Goal: Task Accomplishment & Management: Manage account settings

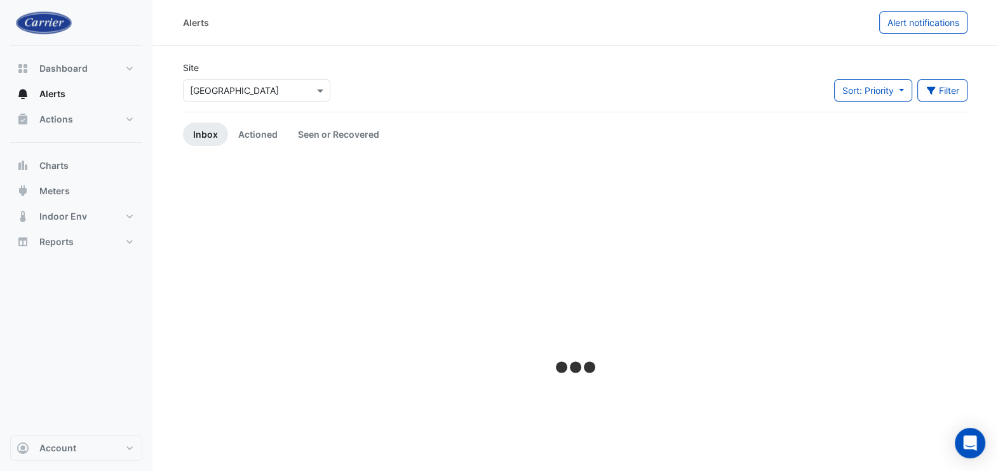
click at [270, 84] on input "text" at bounding box center [244, 90] width 108 height 13
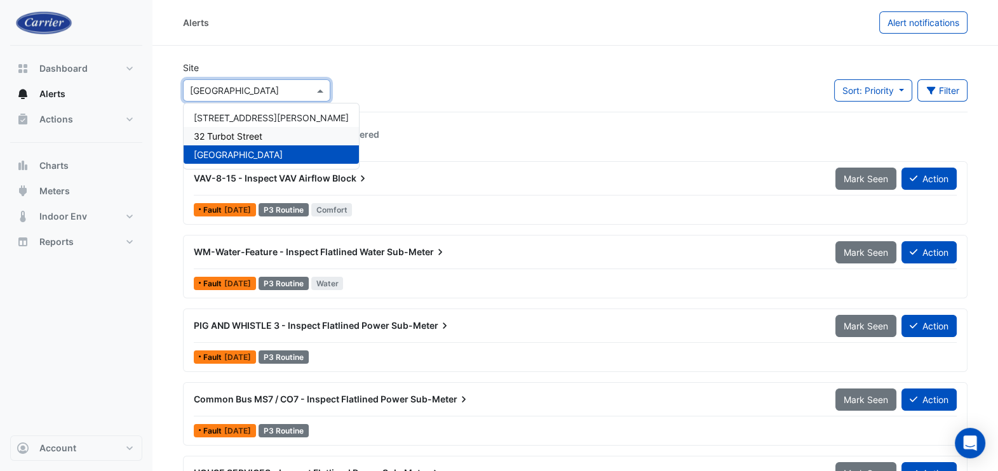
click at [244, 135] on span "32 Turbot Street" at bounding box center [228, 136] width 69 height 11
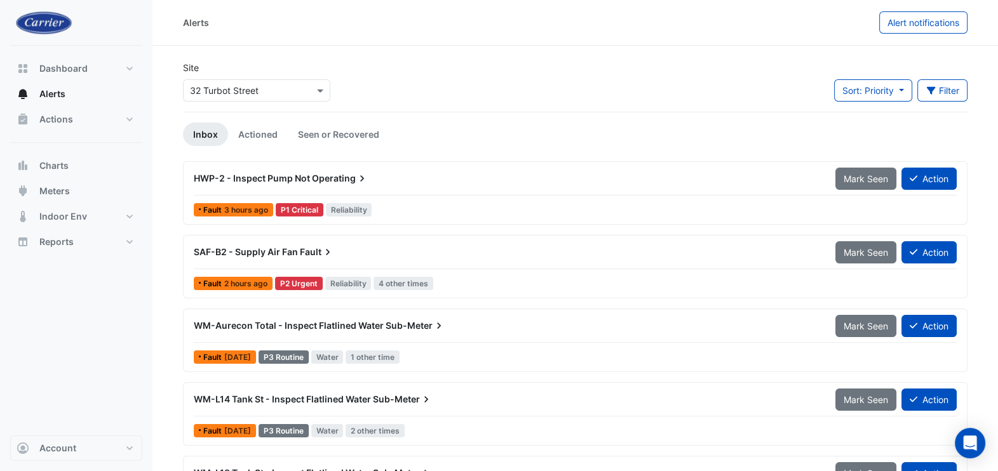
click at [313, 177] on span "Operating" at bounding box center [340, 178] width 57 height 13
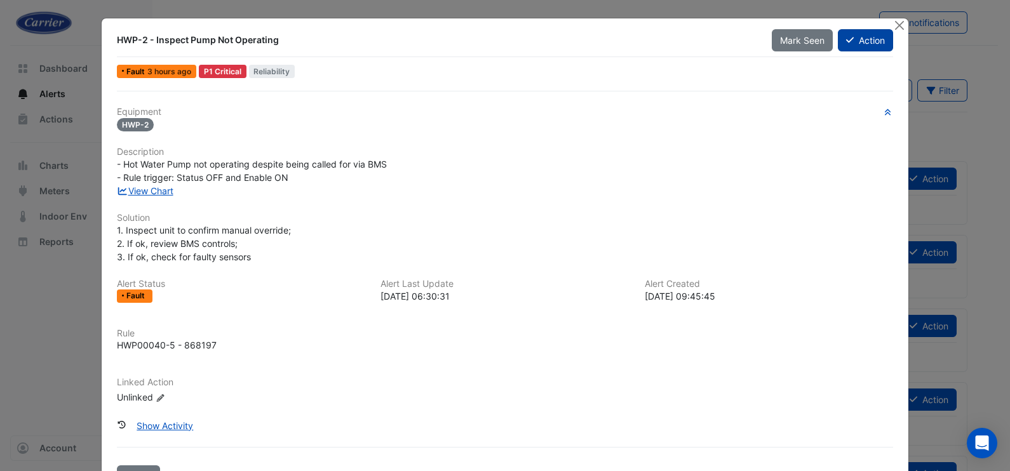
click at [849, 36] on button "Action" at bounding box center [865, 40] width 55 height 22
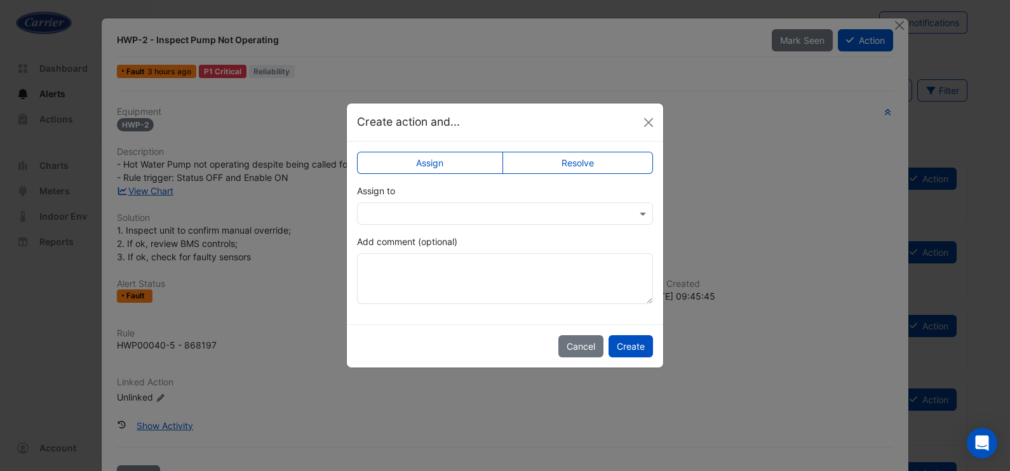
click at [546, 218] on input "text" at bounding box center [492, 214] width 257 height 13
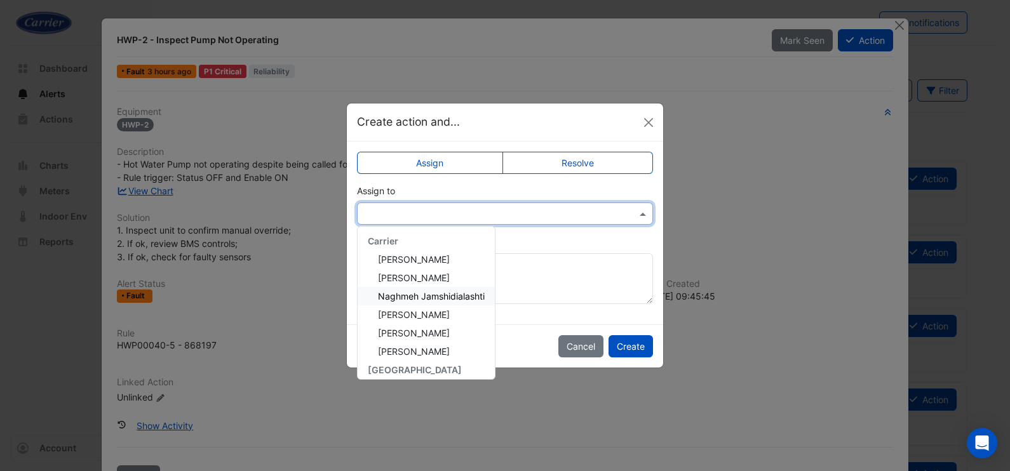
click at [456, 298] on span "Naghmeh Jamshidialashti" at bounding box center [431, 296] width 107 height 11
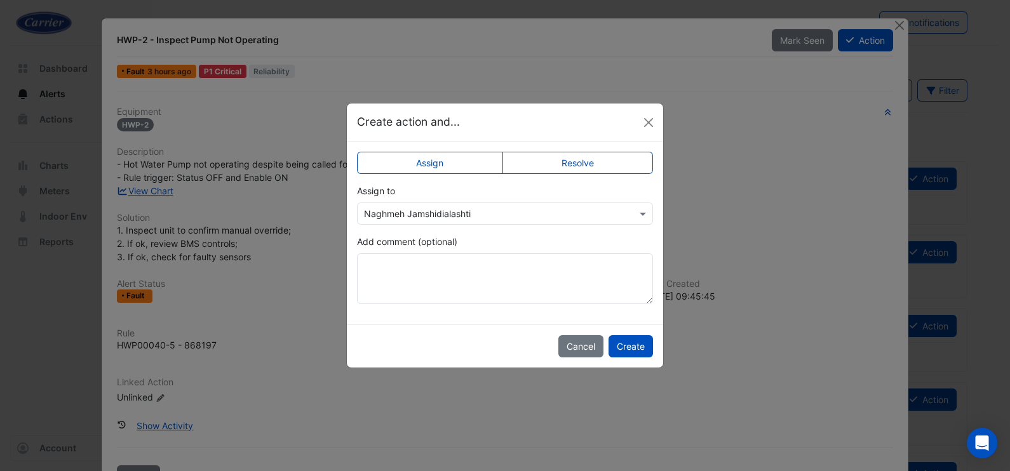
drag, startPoint x: 632, startPoint y: 346, endPoint x: 534, endPoint y: 343, distance: 97.9
click at [631, 346] on button "Create" at bounding box center [631, 346] width 44 height 22
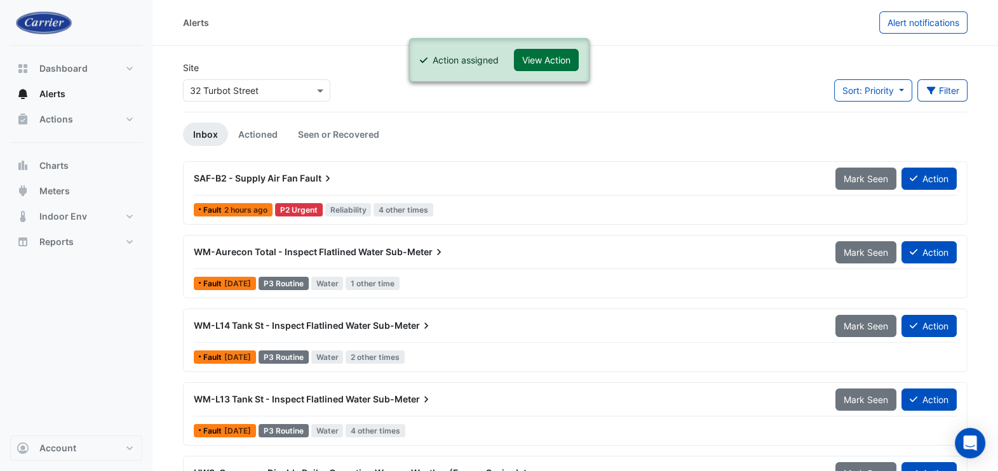
click at [546, 60] on button "View Action" at bounding box center [546, 60] width 65 height 22
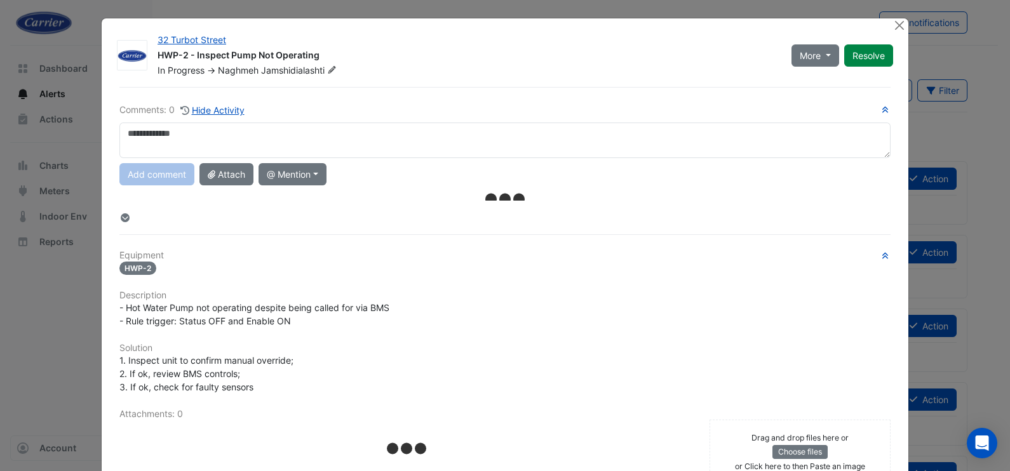
click at [308, 137] on textarea at bounding box center [504, 141] width 771 height 36
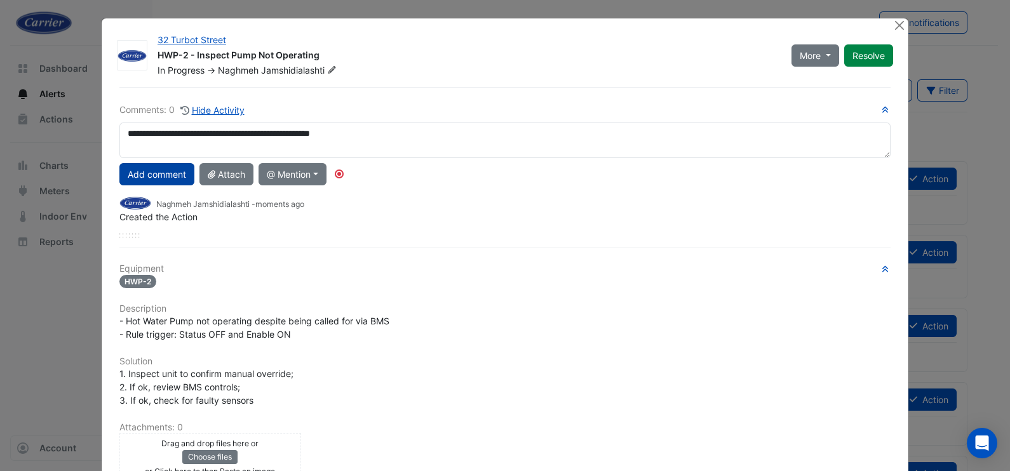
type textarea "**********"
click at [180, 172] on button "Add comment" at bounding box center [156, 174] width 75 height 22
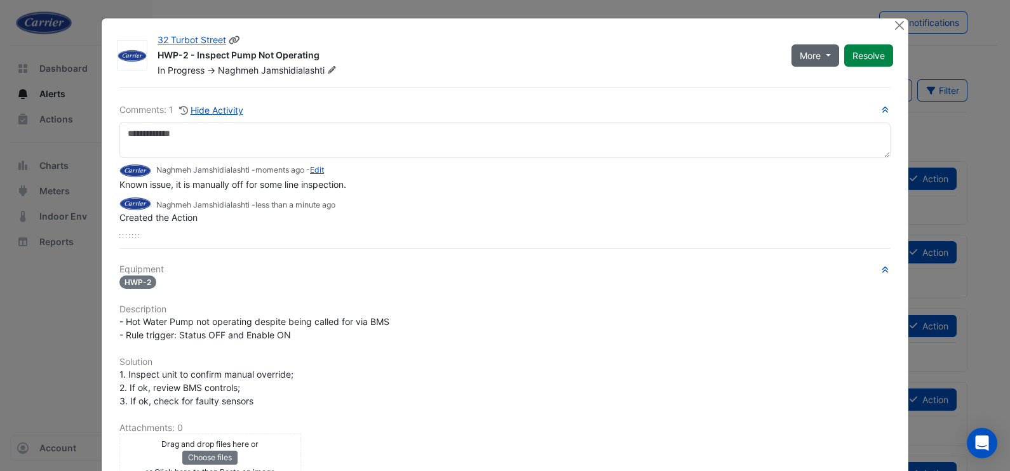
click at [814, 59] on span "More" at bounding box center [810, 55] width 21 height 13
drag, startPoint x: 823, startPoint y: 102, endPoint x: 693, endPoint y: 112, distance: 130.6
click at [823, 102] on button "Not Doing" at bounding box center [836, 100] width 100 height 18
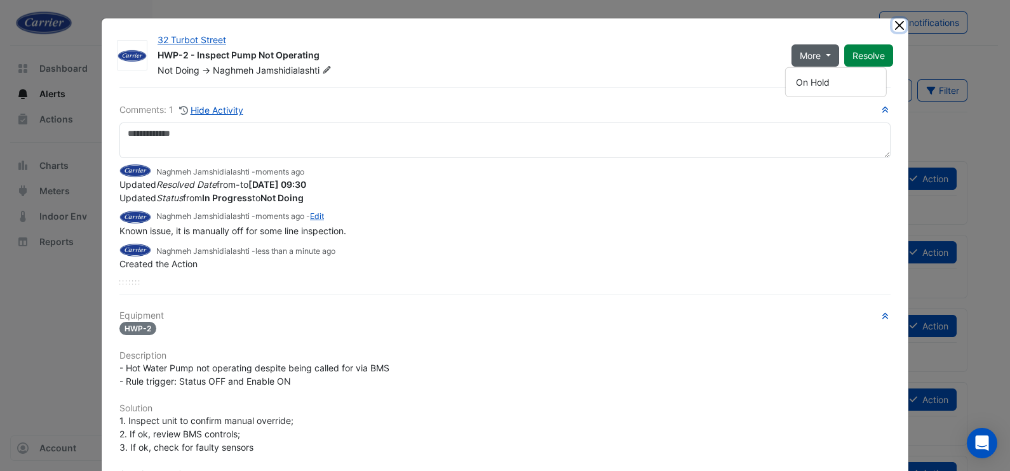
click at [893, 29] on button "Close" at bounding box center [899, 24] width 13 height 13
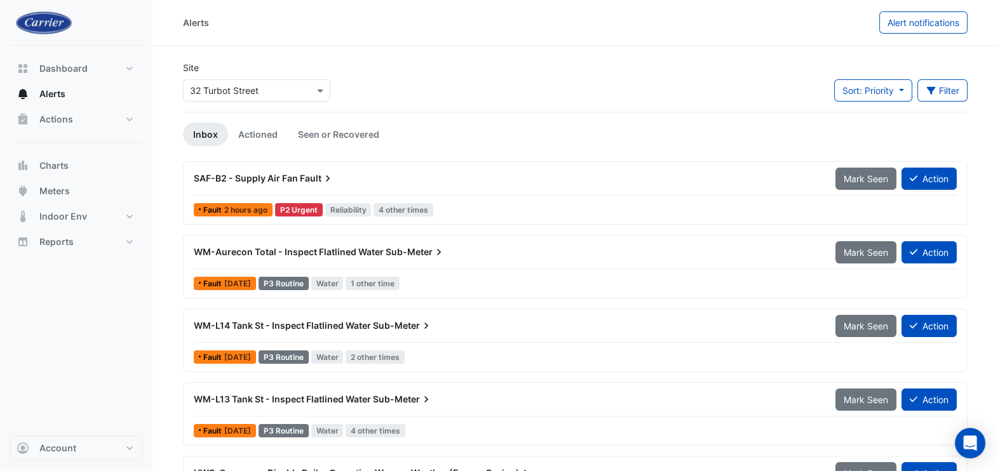
click at [253, 177] on span "SAF-B2 - Supply Air Fan" at bounding box center [246, 178] width 104 height 11
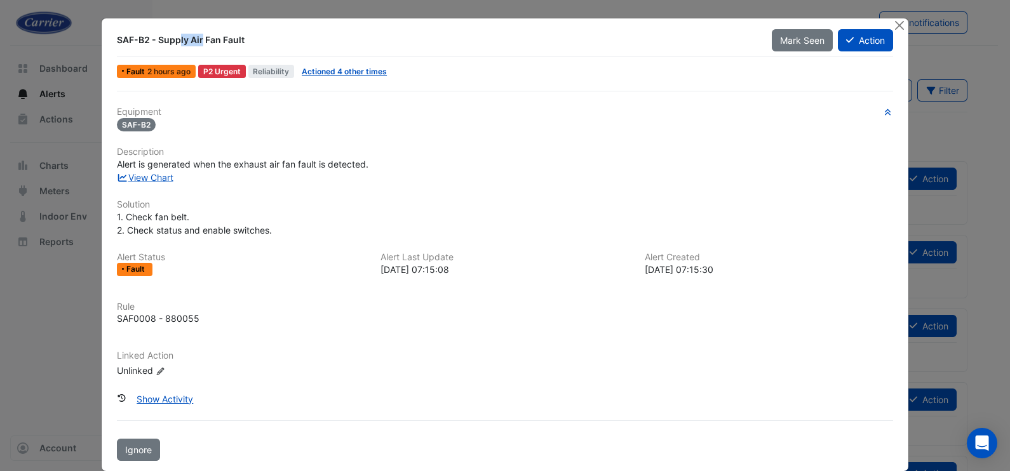
drag, startPoint x: 111, startPoint y: 35, endPoint x: 144, endPoint y: 44, distance: 34.2
click at [144, 44] on div "SAF-B2 - Supply Air Fan Fault" at bounding box center [437, 40] width 640 height 13
copy div "SAF-B2"
click at [342, 65] on span "Actioned 4 other times" at bounding box center [344, 71] width 95 height 13
click at [348, 69] on link "Actioned 4 other times" at bounding box center [344, 72] width 85 height 10
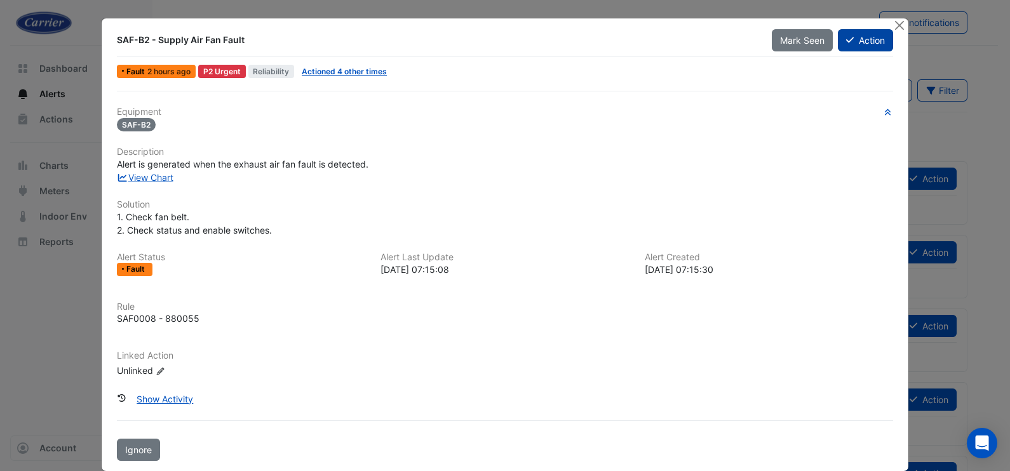
click at [854, 39] on button "Action" at bounding box center [865, 40] width 55 height 22
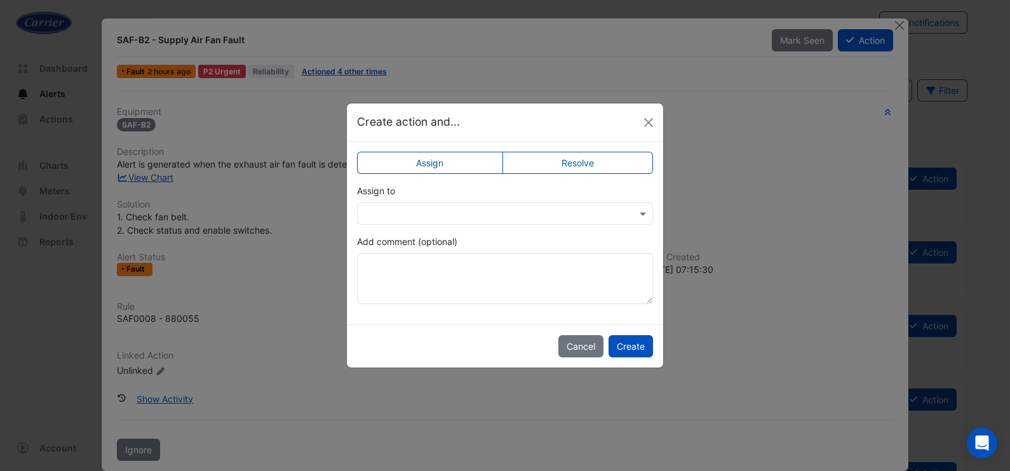
click at [510, 212] on input "text" at bounding box center [492, 214] width 257 height 13
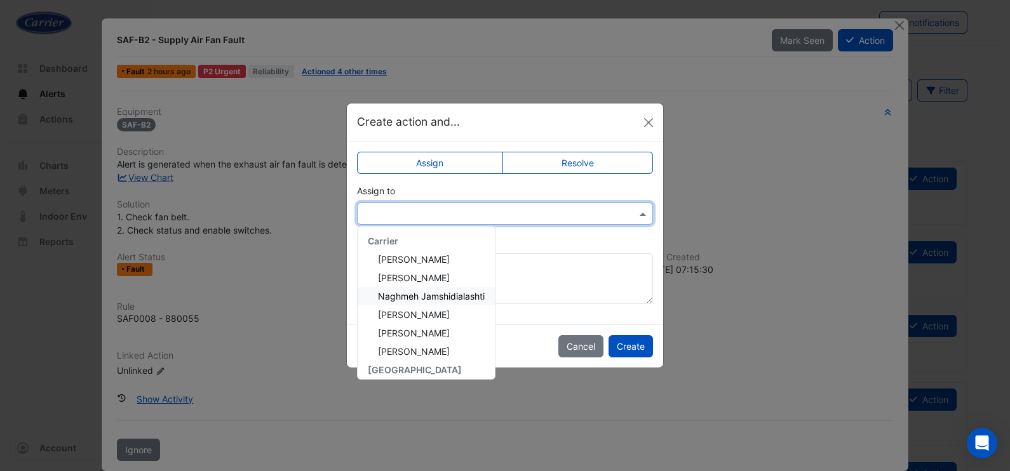
click at [454, 295] on span "Naghmeh Jamshidialashti" at bounding box center [431, 296] width 107 height 11
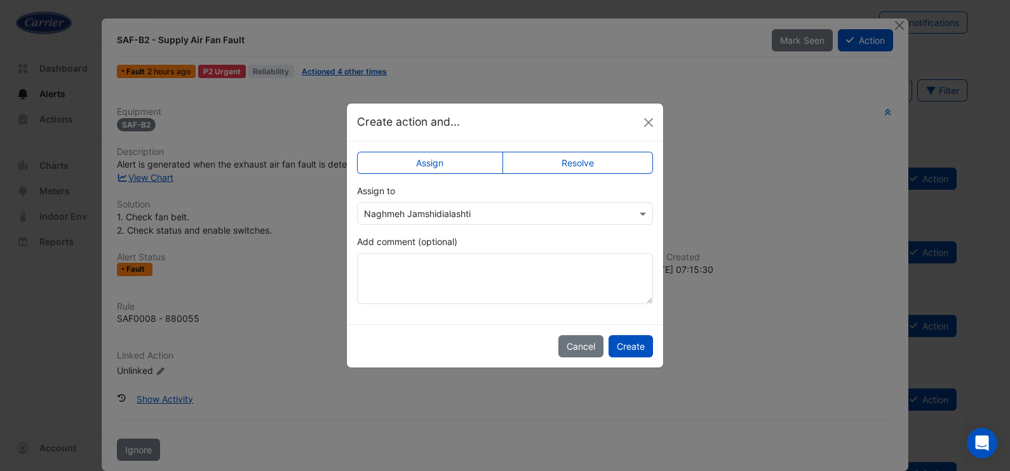
drag, startPoint x: 634, startPoint y: 345, endPoint x: 594, endPoint y: 342, distance: 40.1
click at [635, 345] on button "Create" at bounding box center [631, 346] width 44 height 22
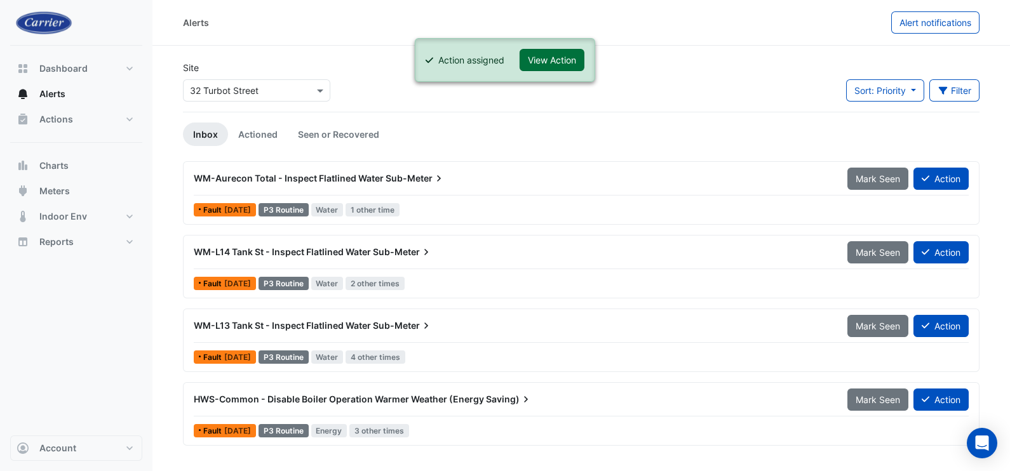
click at [552, 58] on button "View Action" at bounding box center [552, 60] width 65 height 22
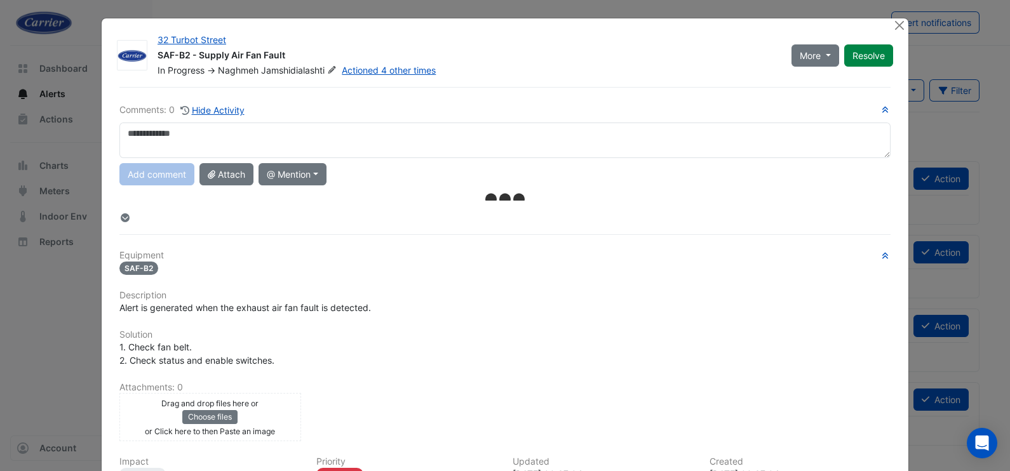
click at [292, 134] on textarea at bounding box center [504, 141] width 771 height 36
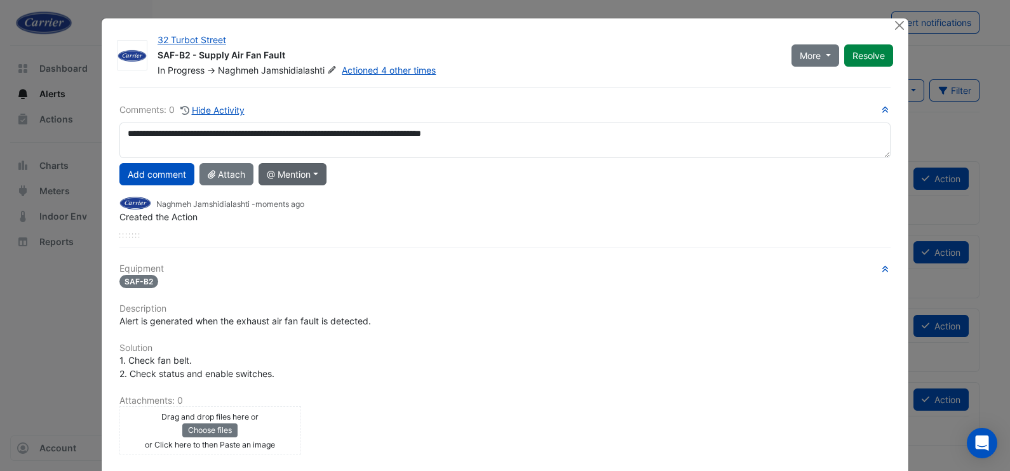
click at [291, 172] on button "@ Mention" at bounding box center [293, 174] width 68 height 22
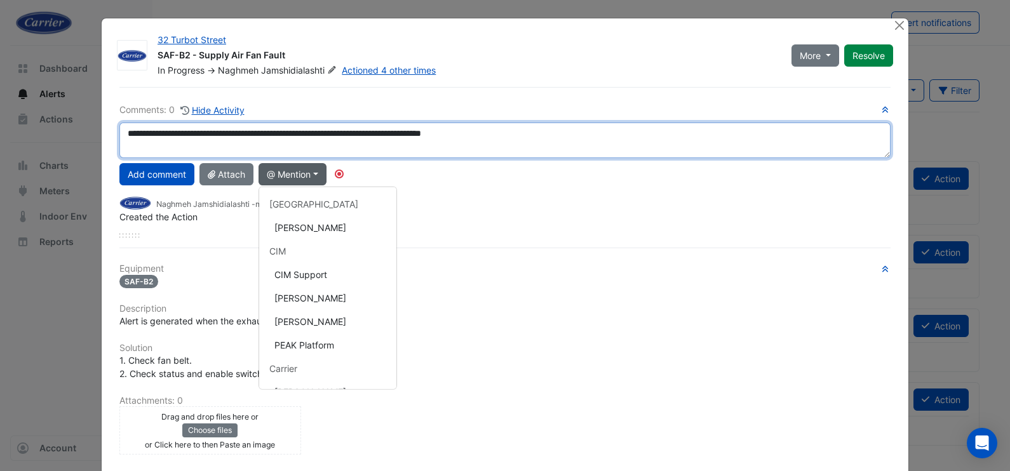
drag, startPoint x: 527, startPoint y: 138, endPoint x: 485, endPoint y: 133, distance: 42.3
click at [485, 133] on textarea "**********" at bounding box center [504, 141] width 771 height 36
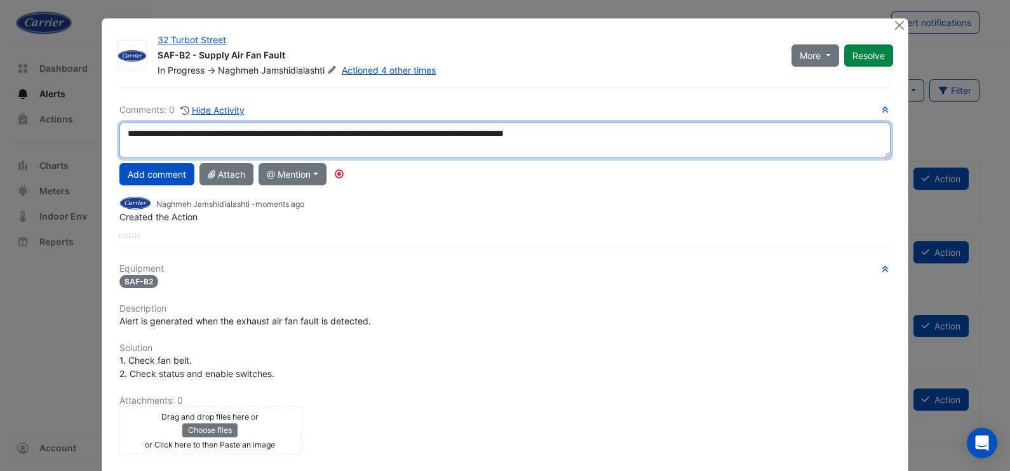
drag, startPoint x: 614, startPoint y: 128, endPoint x: 588, endPoint y: 128, distance: 26.1
click at [588, 128] on textarea "**********" at bounding box center [504, 141] width 771 height 36
click at [562, 132] on textarea "**********" at bounding box center [504, 141] width 771 height 36
click at [572, 133] on textarea "**********" at bounding box center [504, 141] width 771 height 36
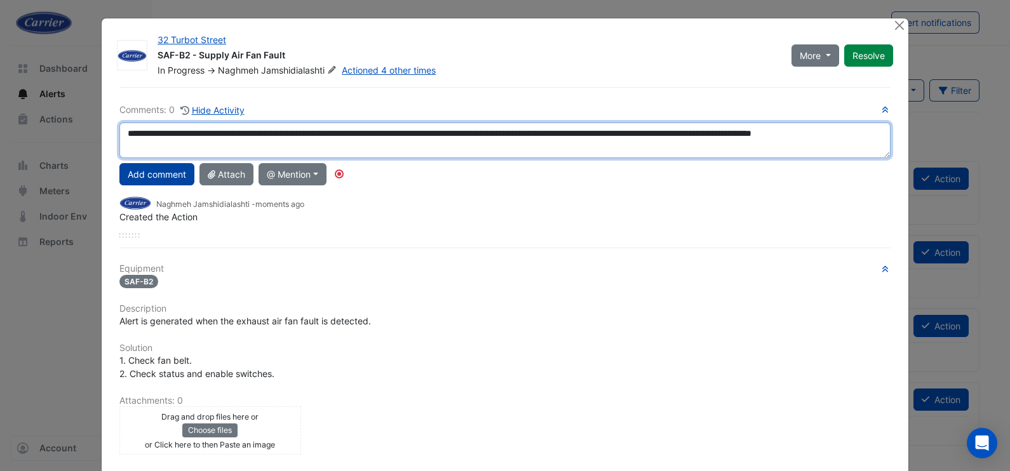
type textarea "**********"
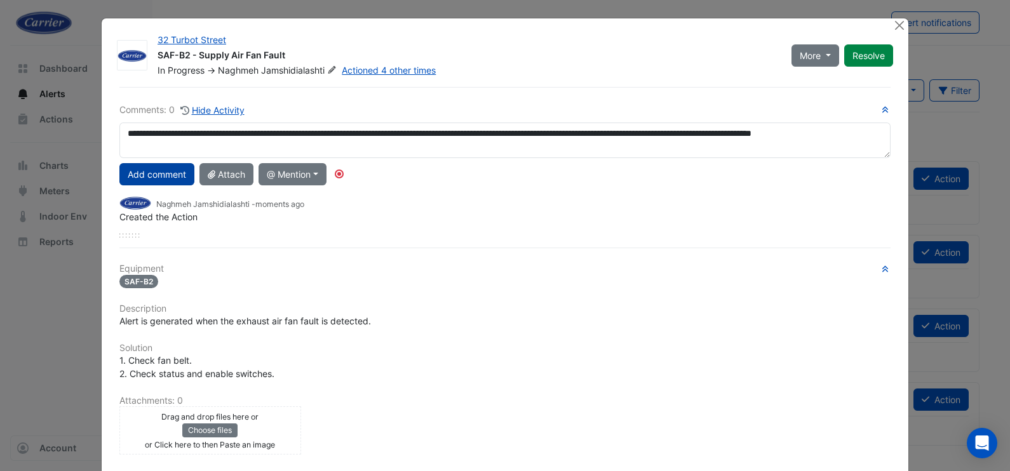
click at [155, 175] on button "Add comment" at bounding box center [156, 174] width 75 height 22
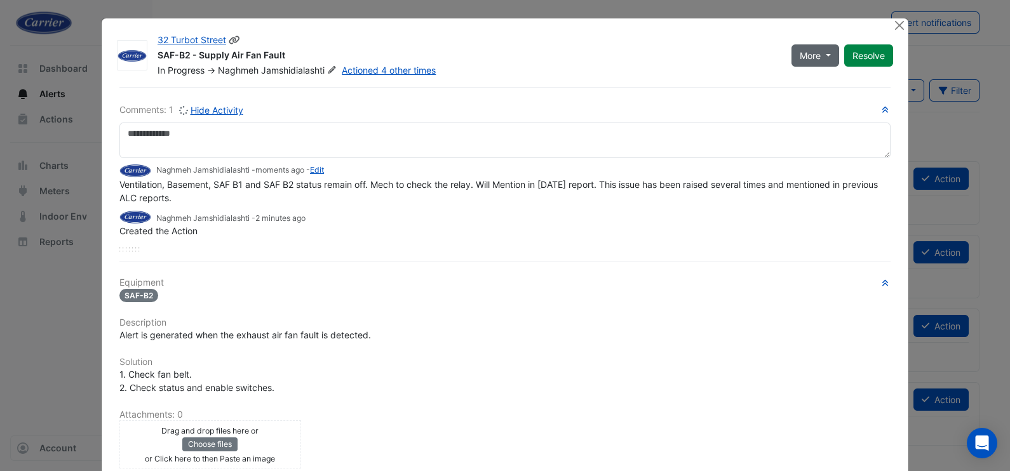
click at [816, 55] on button "More" at bounding box center [816, 55] width 48 height 22
drag, startPoint x: 811, startPoint y: 95, endPoint x: 787, endPoint y: 105, distance: 26.5
click at [812, 95] on button "Not Doing" at bounding box center [836, 100] width 100 height 18
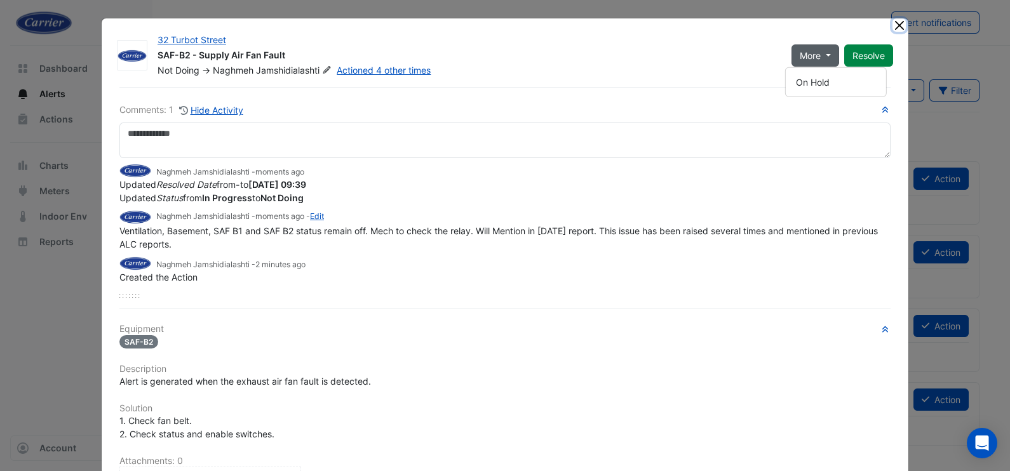
click at [896, 25] on button "Close" at bounding box center [899, 24] width 13 height 13
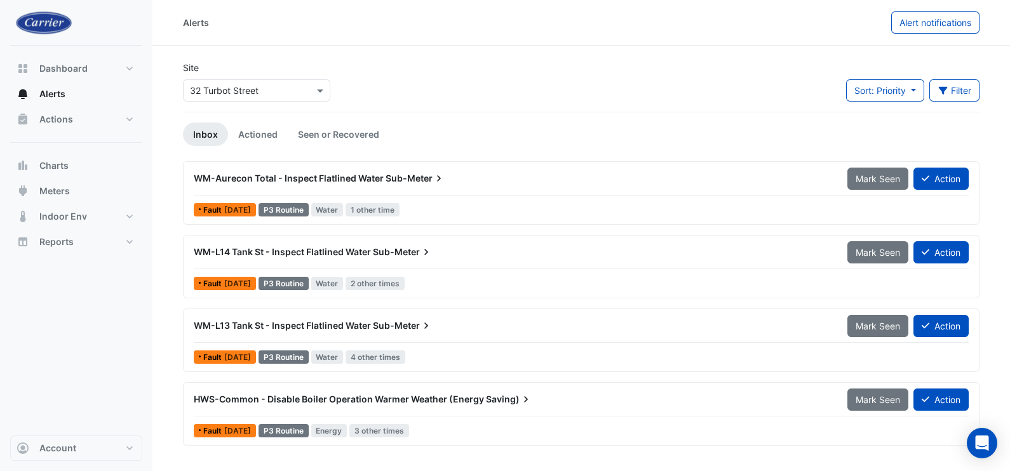
click at [253, 175] on span "WM-Aurecon Total - Inspect Flatlined Water" at bounding box center [289, 178] width 190 height 11
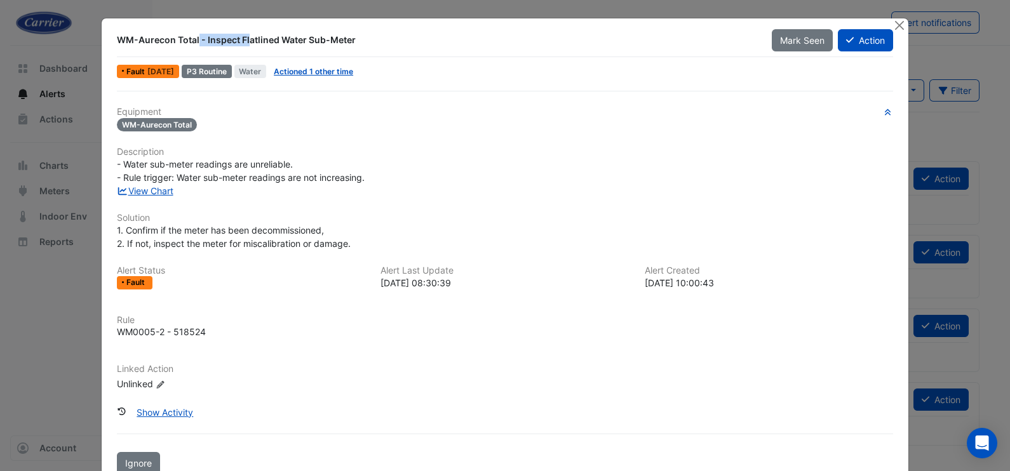
drag, startPoint x: 133, startPoint y: 41, endPoint x: 192, endPoint y: 43, distance: 59.1
click at [192, 43] on div "WM-Aurecon Total - Inspect Flatlined Water Sub-Meter" at bounding box center [437, 40] width 640 height 13
copy div "Aurecon Total"
click at [323, 74] on link "Actioned 1 other time" at bounding box center [313, 72] width 79 height 10
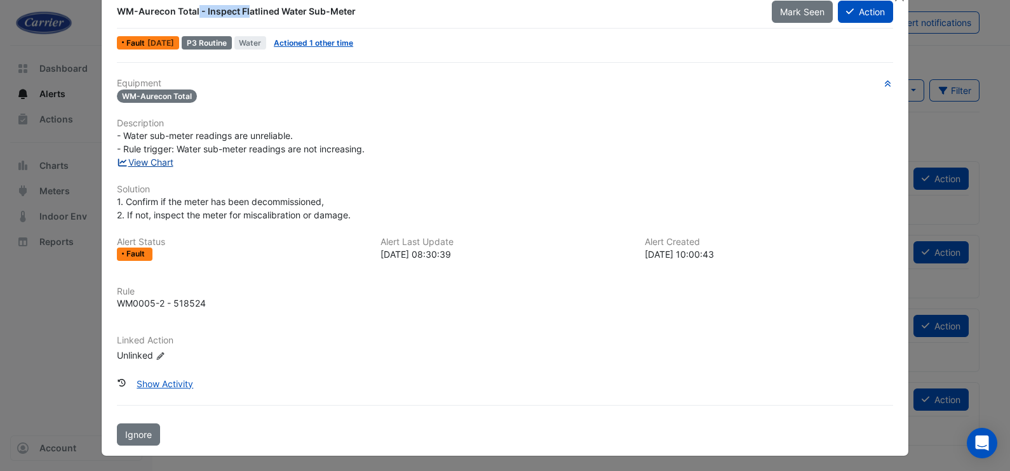
click at [144, 157] on link "View Chart" at bounding box center [145, 162] width 57 height 11
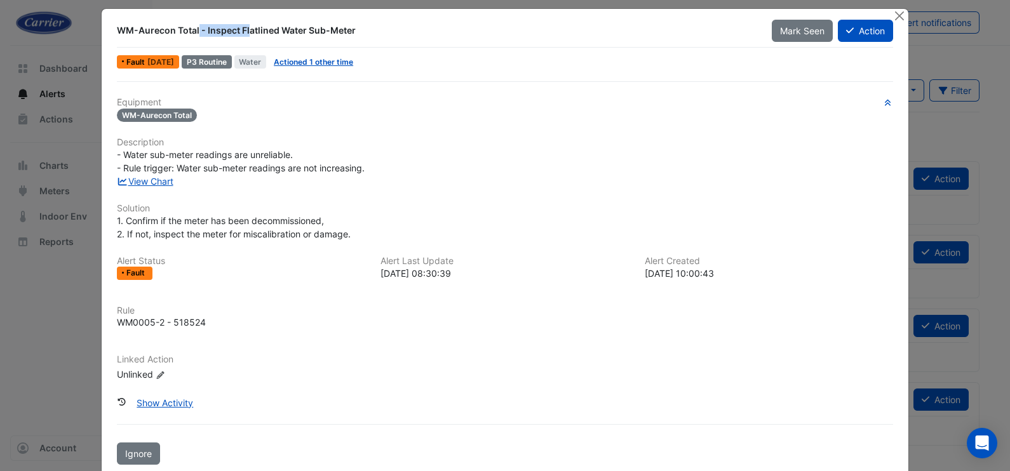
scroll to position [0, 0]
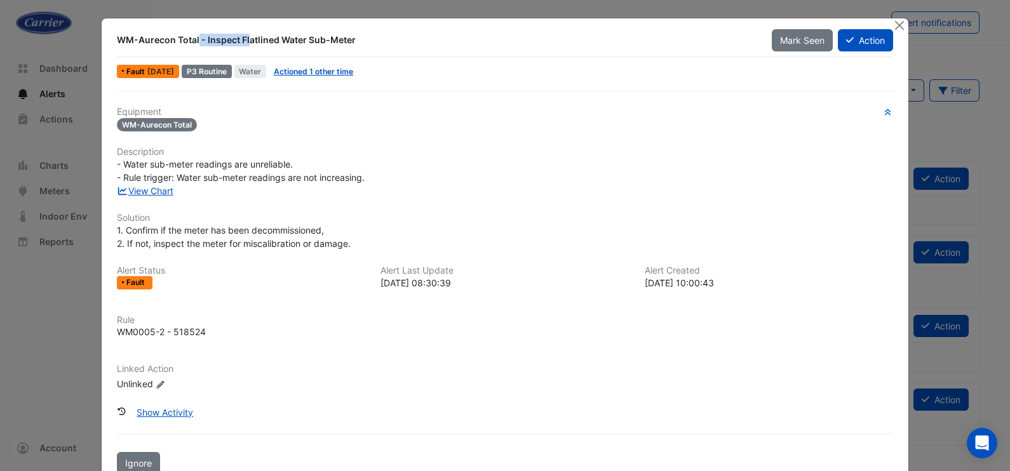
drag, startPoint x: 115, startPoint y: 121, endPoint x: 185, endPoint y: 120, distance: 69.9
click at [185, 120] on span "WM-Aurecon Total" at bounding box center [157, 124] width 80 height 13
copy span "WM-Aurecon Total"
click at [856, 39] on button "Action" at bounding box center [865, 40] width 55 height 22
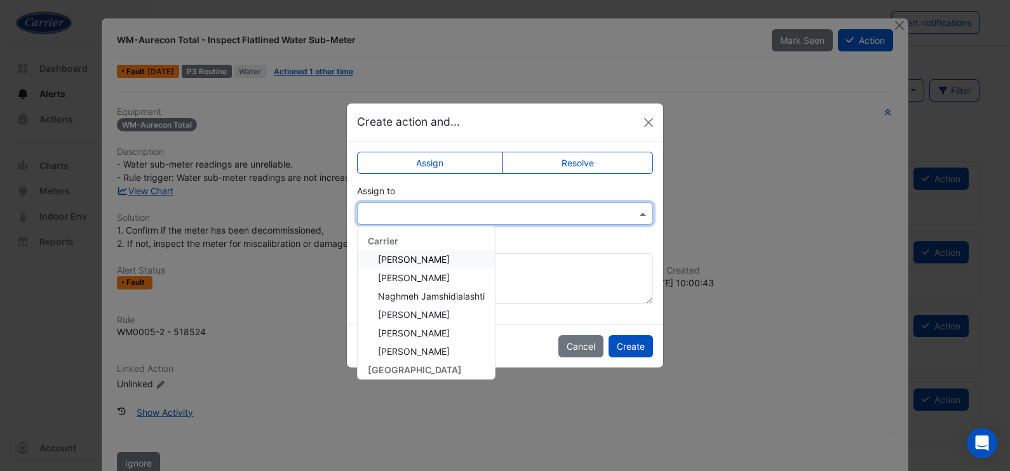
drag, startPoint x: 483, startPoint y: 212, endPoint x: 490, endPoint y: 227, distance: 17.0
click at [482, 212] on input "text" at bounding box center [492, 214] width 257 height 13
click at [451, 295] on span "Naghmeh Jamshidialashti" at bounding box center [431, 296] width 107 height 11
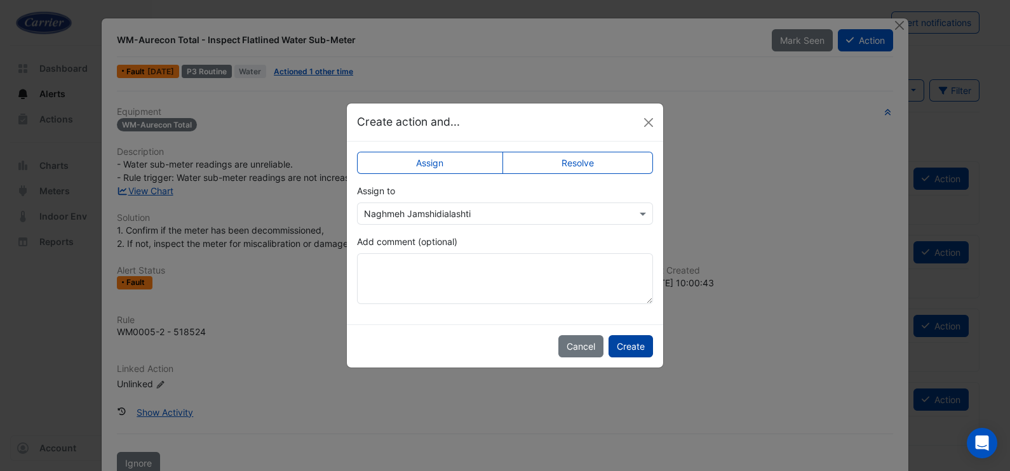
click at [631, 346] on button "Create" at bounding box center [631, 346] width 44 height 22
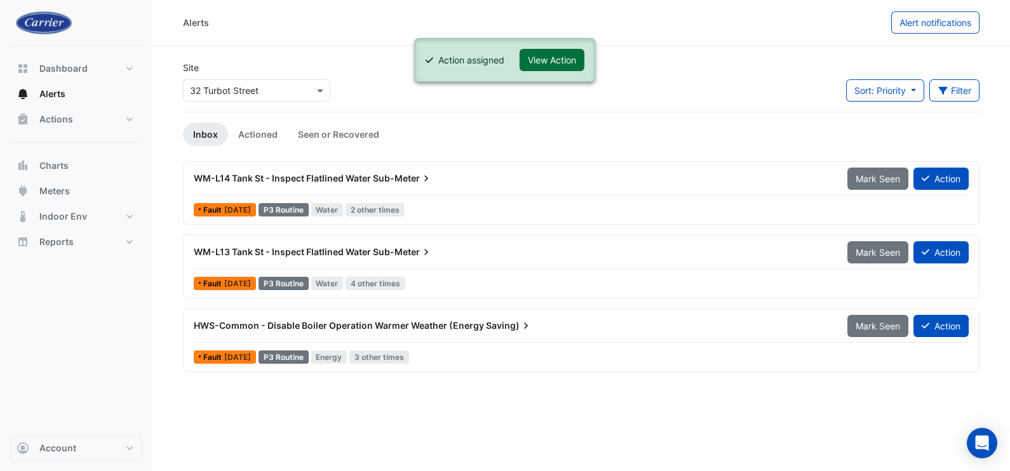
click at [545, 55] on button "View Action" at bounding box center [552, 60] width 65 height 22
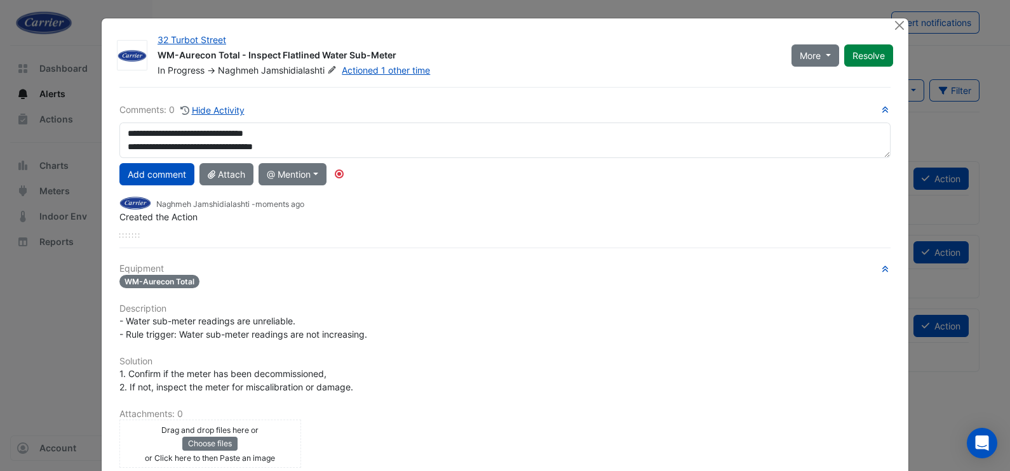
scroll to position [8, 0]
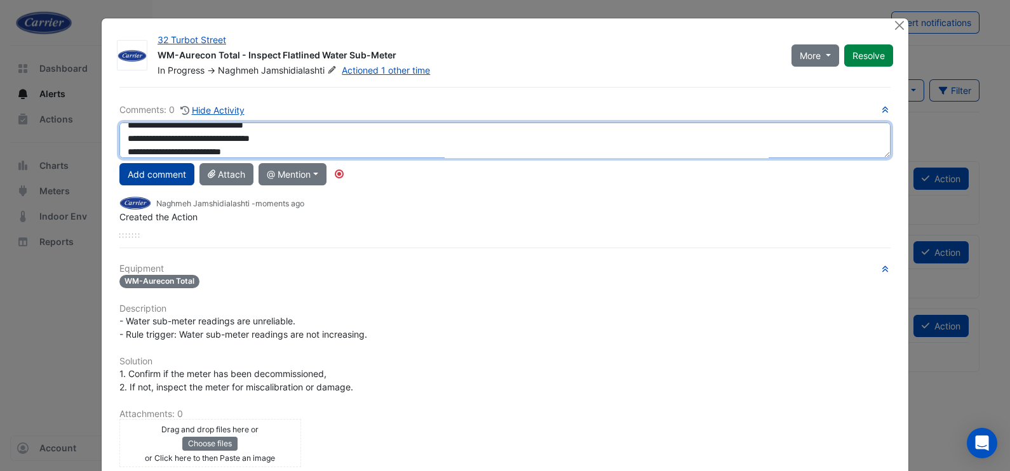
type textarea "**********"
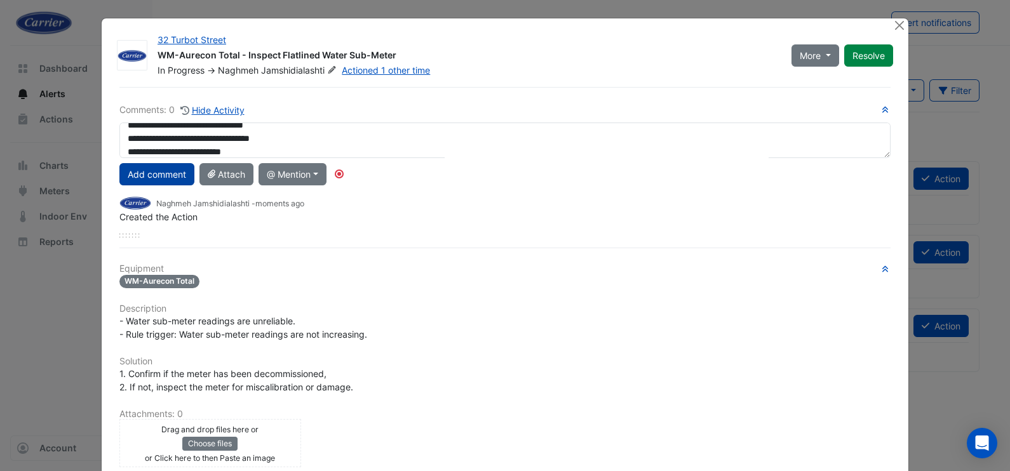
click at [146, 173] on button "Add comment" at bounding box center [156, 174] width 75 height 22
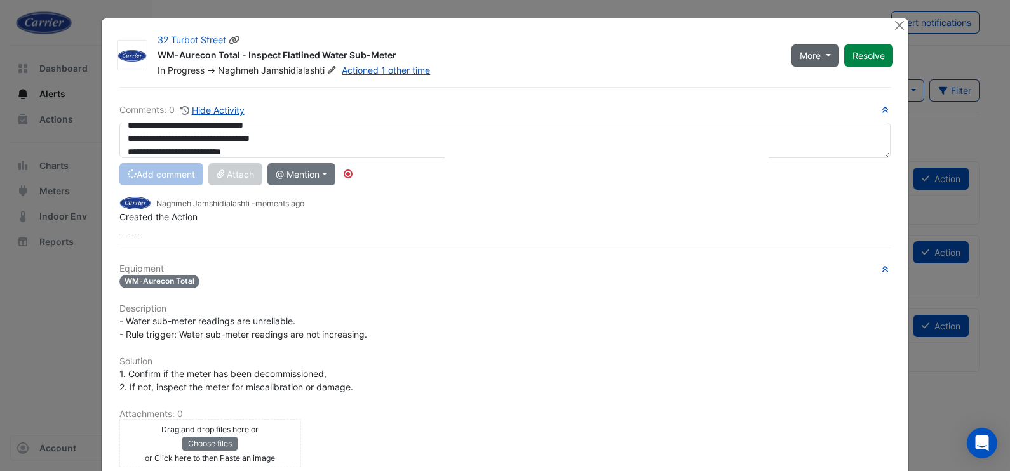
click at [809, 51] on span "More" at bounding box center [810, 55] width 21 height 13
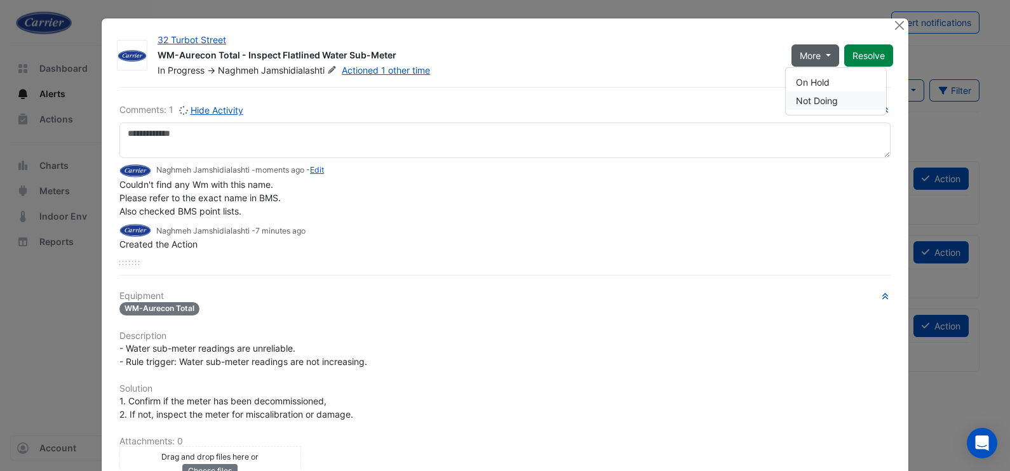
scroll to position [0, 0]
click at [830, 102] on button "Not Doing" at bounding box center [836, 100] width 100 height 18
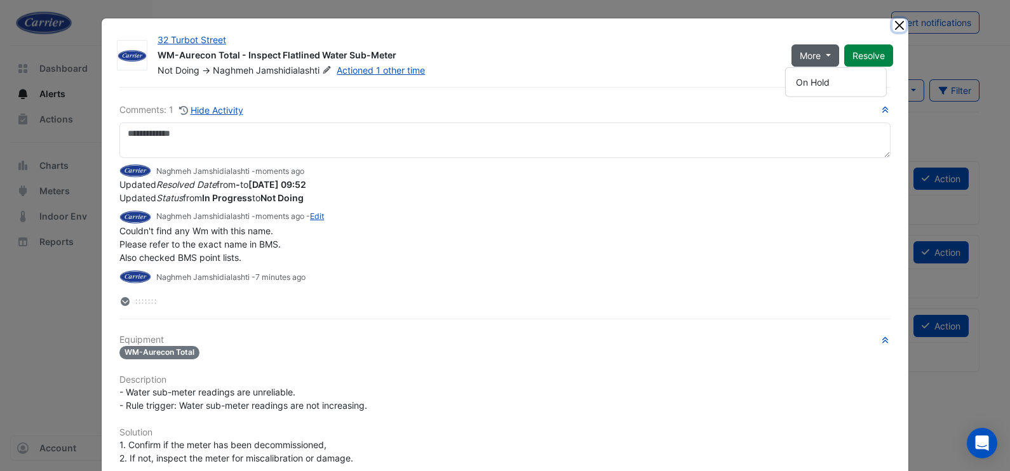
click at [893, 27] on button "Close" at bounding box center [899, 24] width 13 height 13
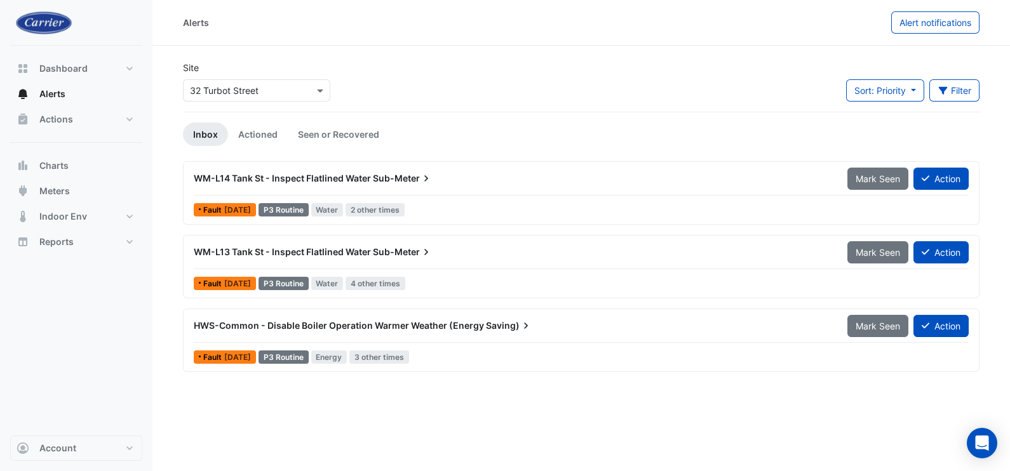
click at [298, 174] on span "WM-L14 Tank St - Inspect Flatlined Water" at bounding box center [282, 178] width 177 height 11
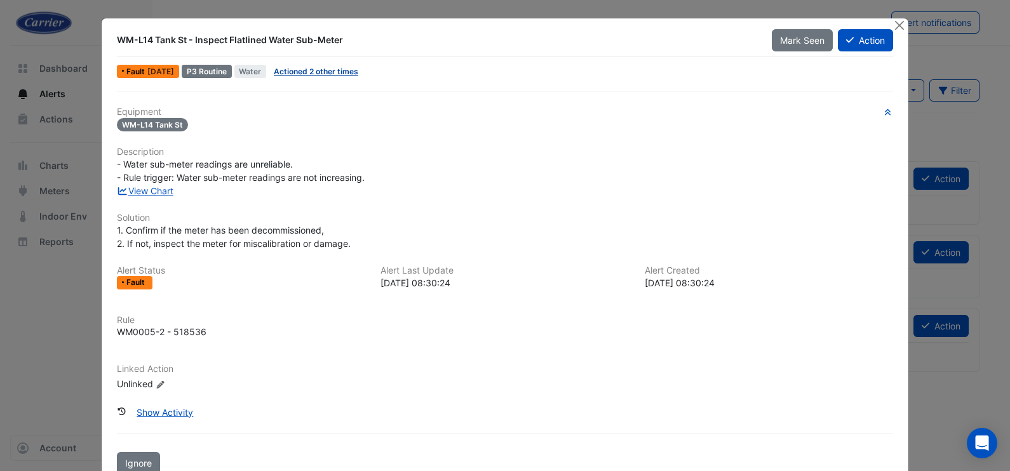
click at [324, 70] on link "Actioned 2 other times" at bounding box center [316, 72] width 84 height 10
click at [856, 39] on button "Action" at bounding box center [865, 40] width 55 height 22
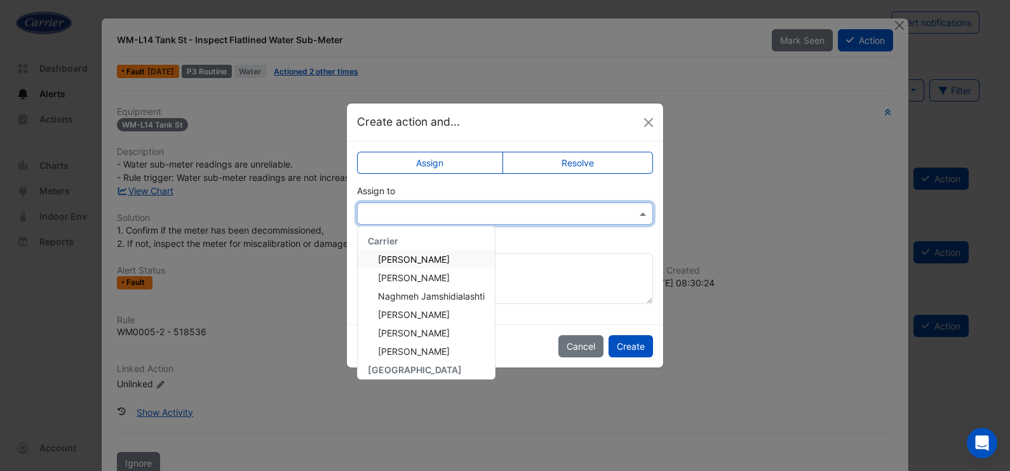
drag, startPoint x: 555, startPoint y: 219, endPoint x: 465, endPoint y: 245, distance: 93.7
click at [554, 219] on div at bounding box center [505, 214] width 296 height 22
drag, startPoint x: 433, startPoint y: 292, endPoint x: 473, endPoint y: 303, distance: 40.8
click at [433, 292] on span "Naghmeh Jamshidialashti" at bounding box center [431, 296] width 107 height 11
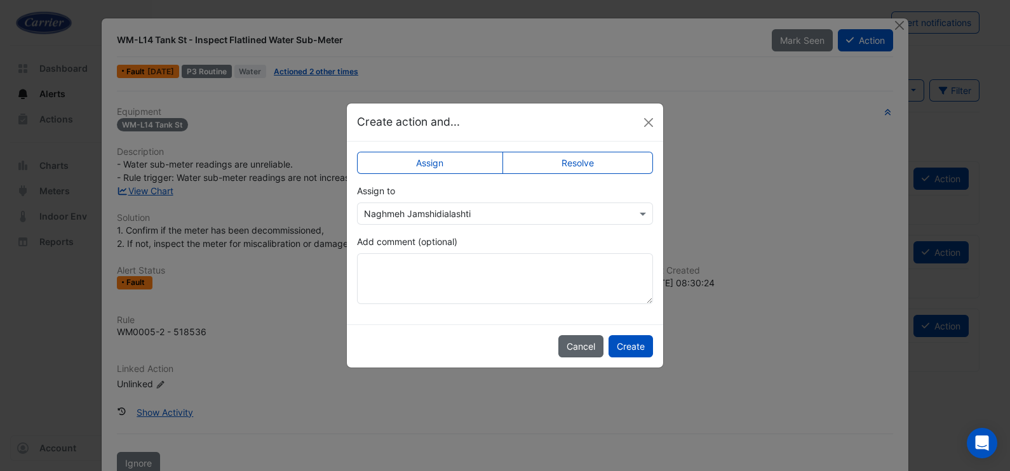
drag, startPoint x: 637, startPoint y: 344, endPoint x: 558, endPoint y: 336, distance: 78.5
click at [635, 344] on button "Create" at bounding box center [631, 346] width 44 height 22
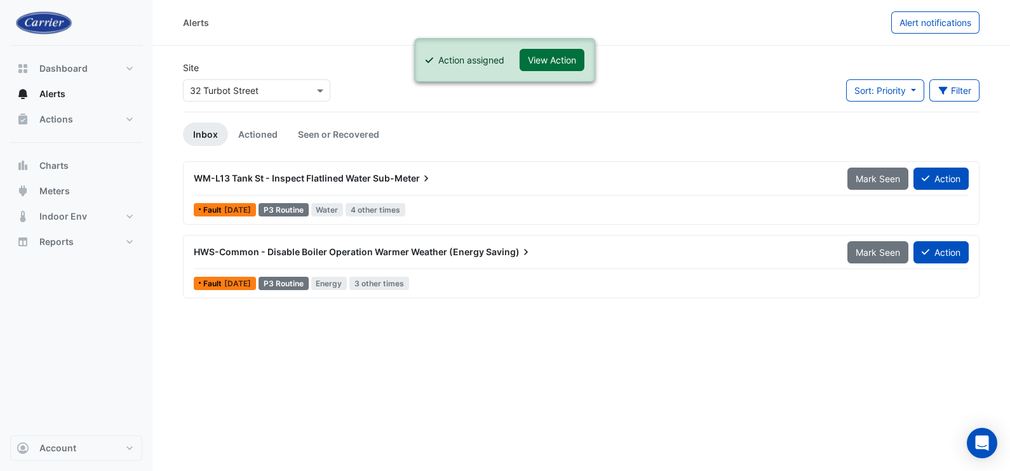
click at [536, 58] on button "View Action" at bounding box center [552, 60] width 65 height 22
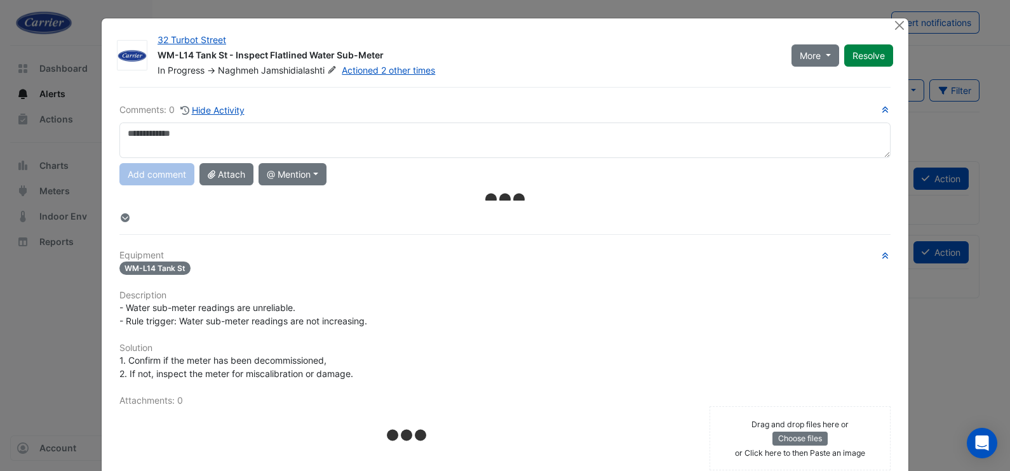
click at [295, 142] on textarea at bounding box center [504, 141] width 771 height 36
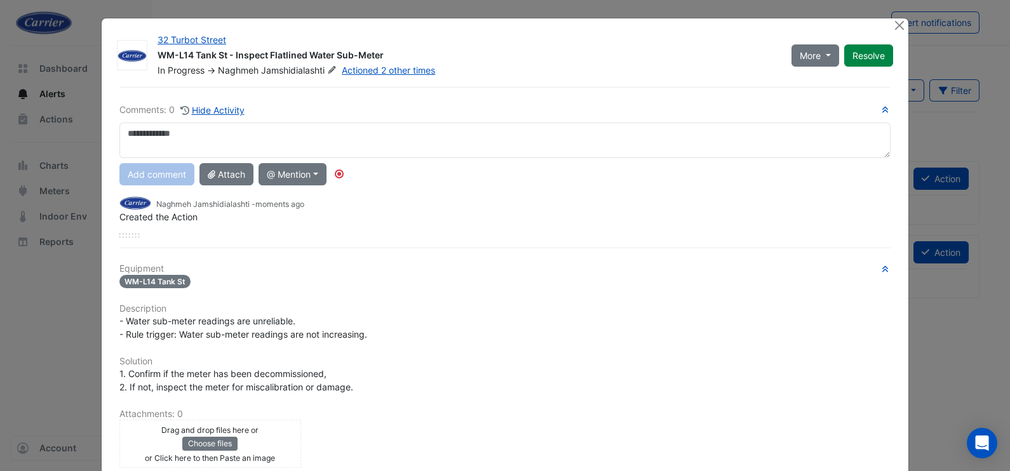
click at [181, 137] on textarea at bounding box center [504, 141] width 771 height 36
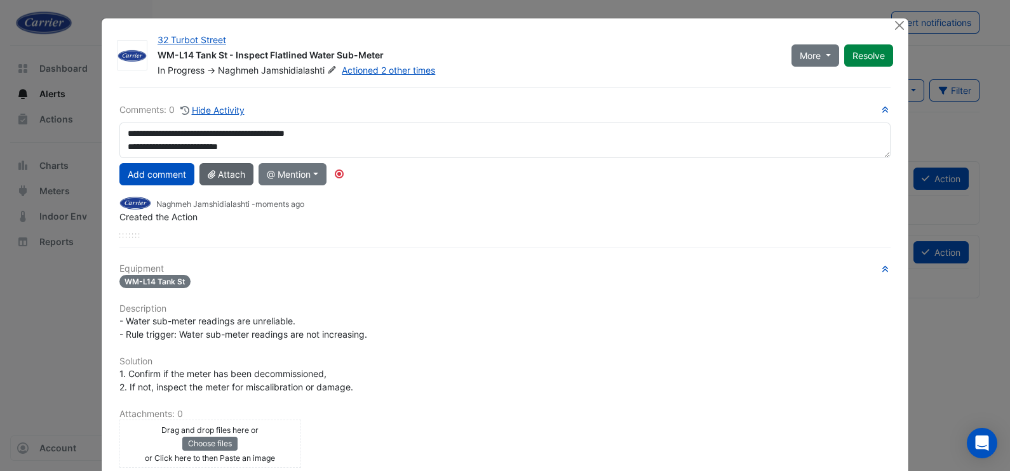
type textarea "**********"
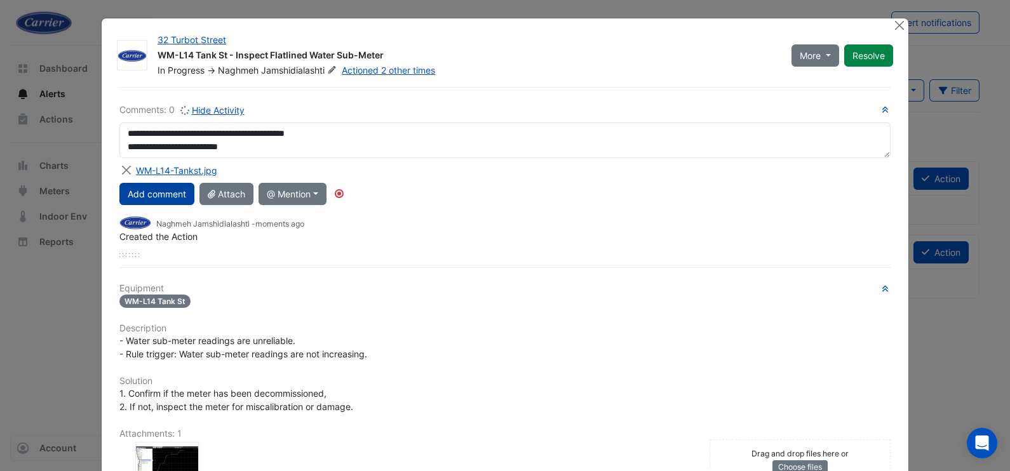
click at [165, 191] on button "Add comment" at bounding box center [156, 194] width 75 height 22
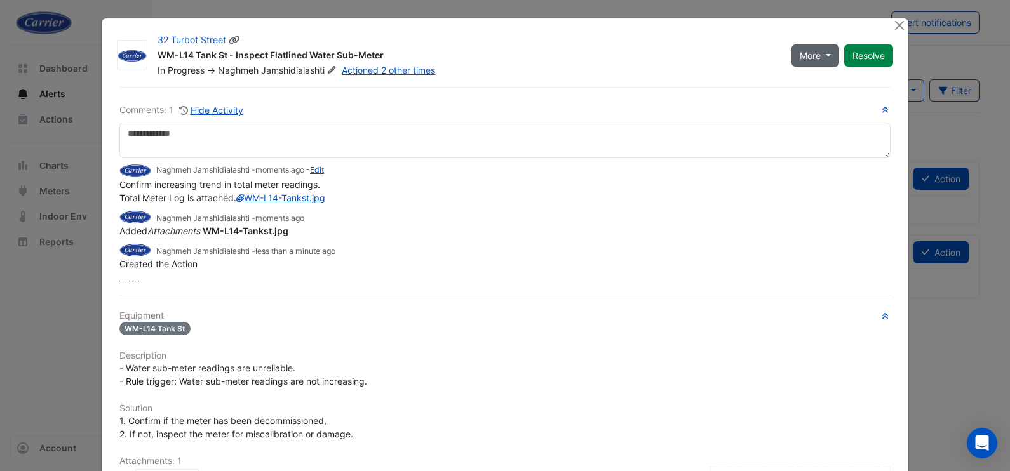
click at [813, 54] on span "More" at bounding box center [810, 55] width 21 height 13
click at [817, 104] on button "Not Doing" at bounding box center [836, 100] width 100 height 18
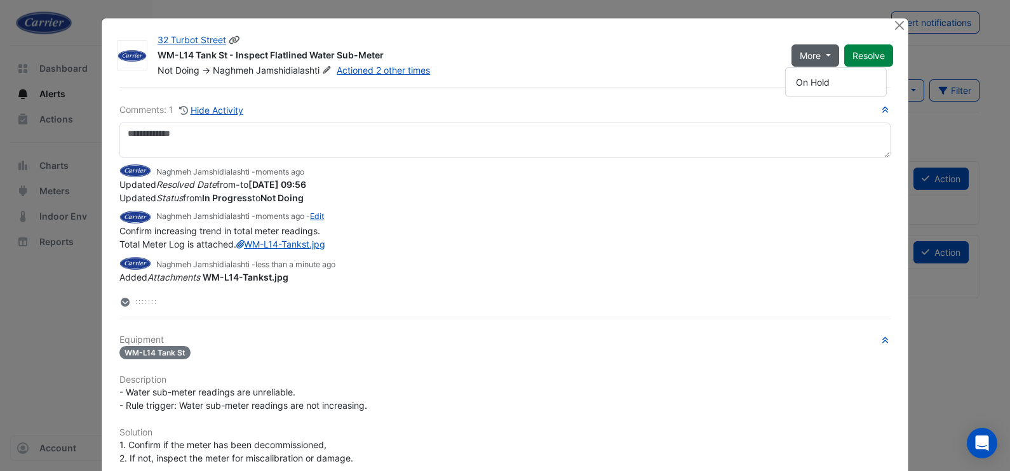
drag, startPoint x: 155, startPoint y: 55, endPoint x: 378, endPoint y: 56, distance: 223.0
click at [378, 56] on div "WM-L14 Tank St - Inspect Flatlined Water Sub-Meter" at bounding box center [467, 56] width 619 height 15
copy div "WM-L14 Tank St - Inspect Flatlined Water Sub-Meter"
click at [893, 26] on button "Close" at bounding box center [899, 24] width 13 height 13
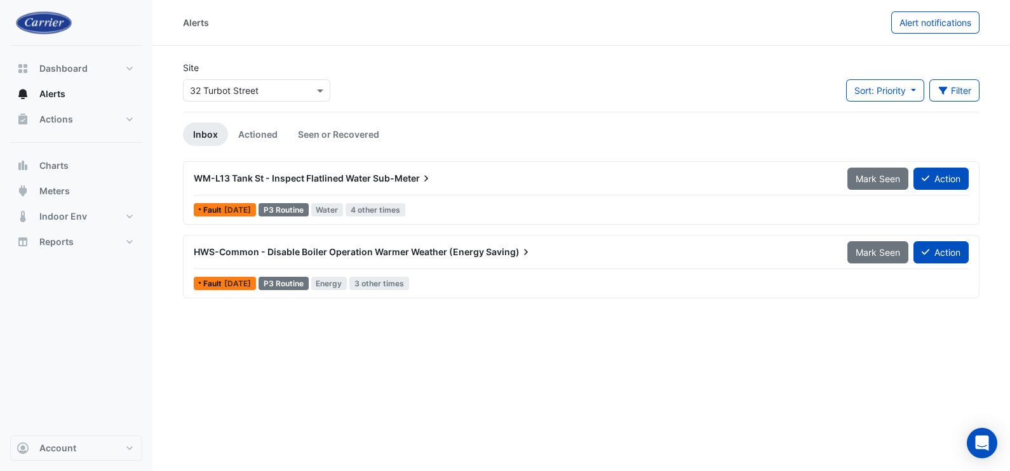
click at [285, 180] on span "WM-L13 Tank St - Inspect Flatlined Water" at bounding box center [282, 178] width 177 height 11
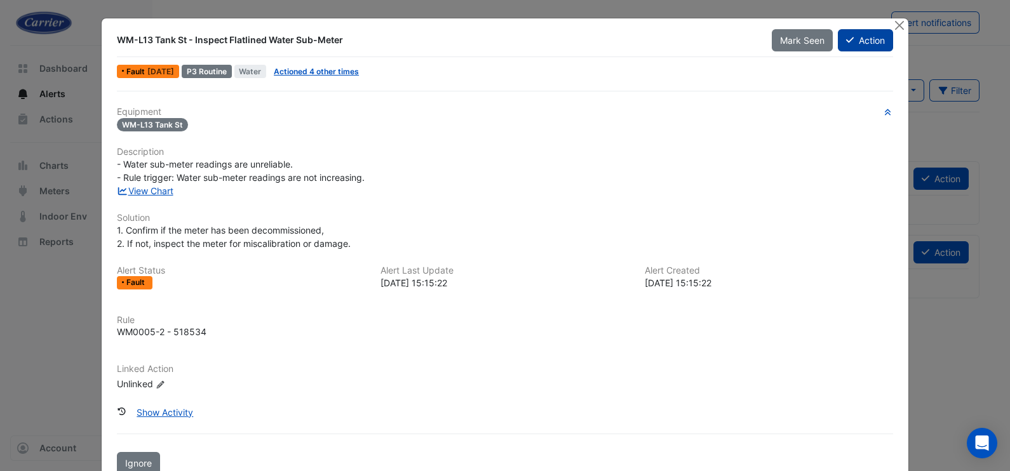
click at [858, 38] on button "Action" at bounding box center [865, 40] width 55 height 22
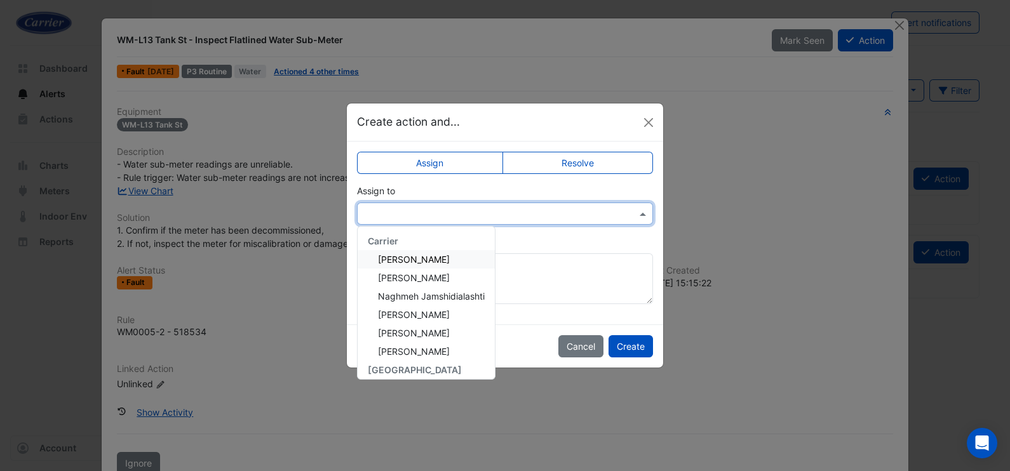
drag, startPoint x: 539, startPoint y: 214, endPoint x: 521, endPoint y: 240, distance: 31.0
click at [538, 215] on input "text" at bounding box center [492, 214] width 257 height 13
click at [469, 288] on div "Naghmeh Jamshidialashti" at bounding box center [426, 296] width 137 height 18
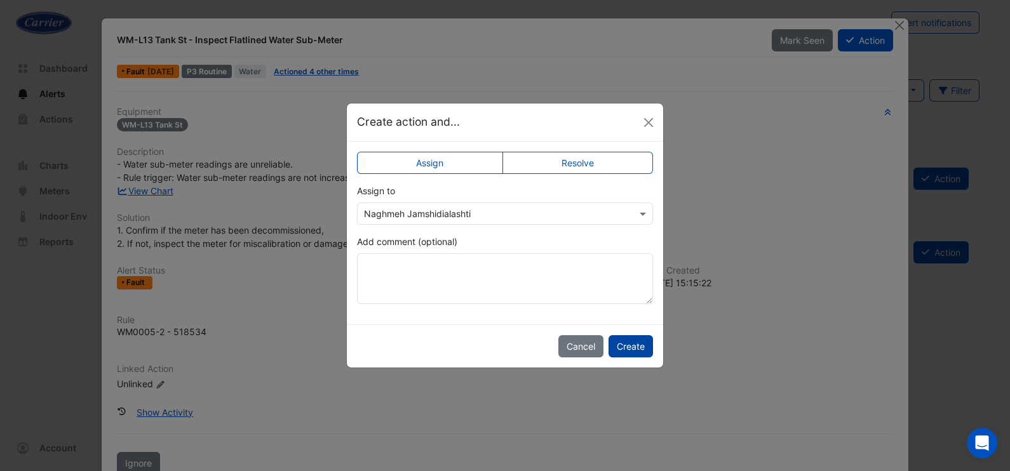
click at [632, 343] on button "Create" at bounding box center [631, 346] width 44 height 22
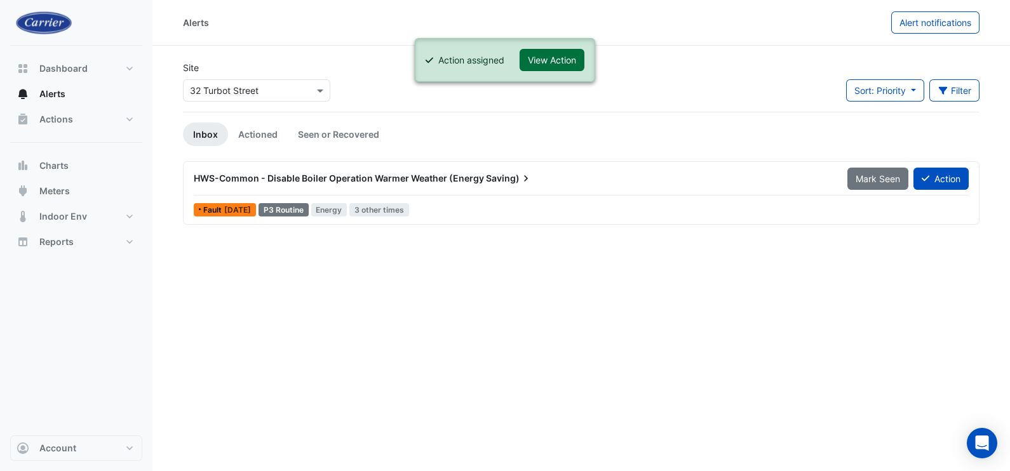
click at [550, 55] on button "View Action" at bounding box center [552, 60] width 65 height 22
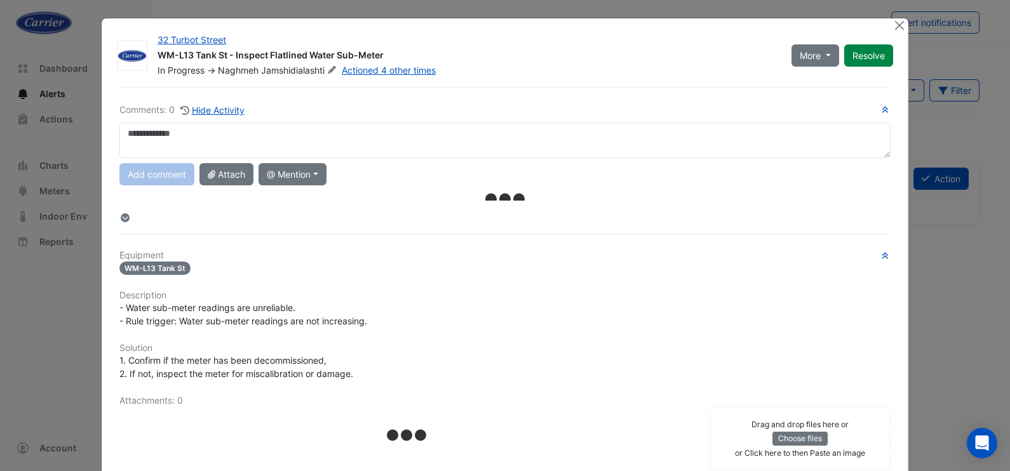
click at [325, 137] on textarea at bounding box center [504, 141] width 771 height 36
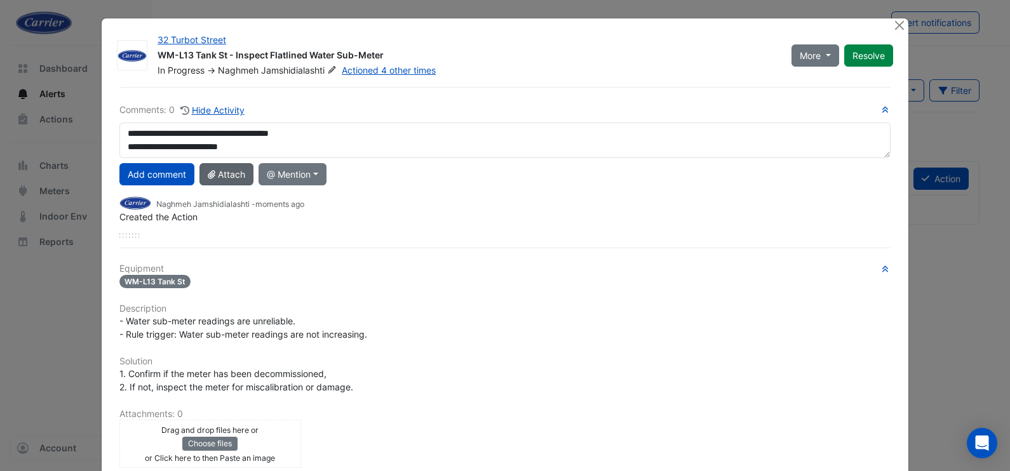
type textarea "**********"
click at [210, 92] on div "**********" at bounding box center [505, 354] width 787 height 534
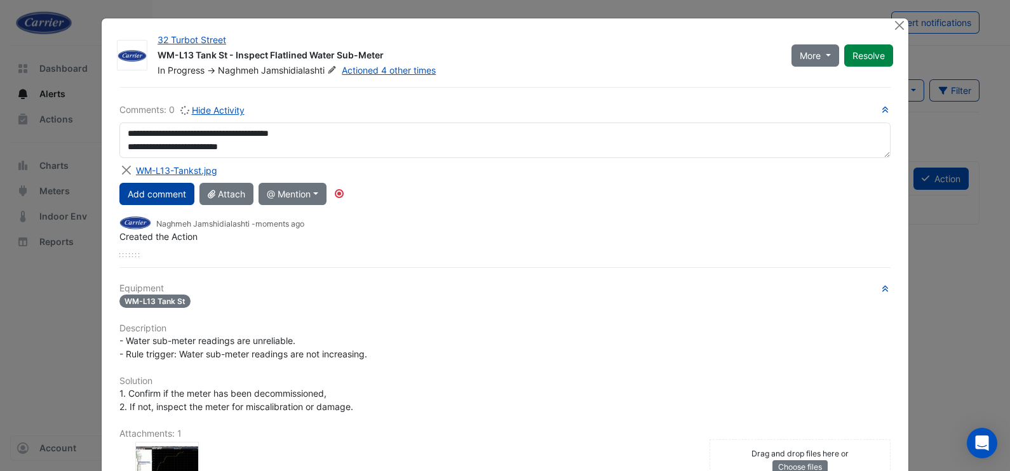
click at [163, 196] on button "Add comment" at bounding box center [156, 194] width 75 height 22
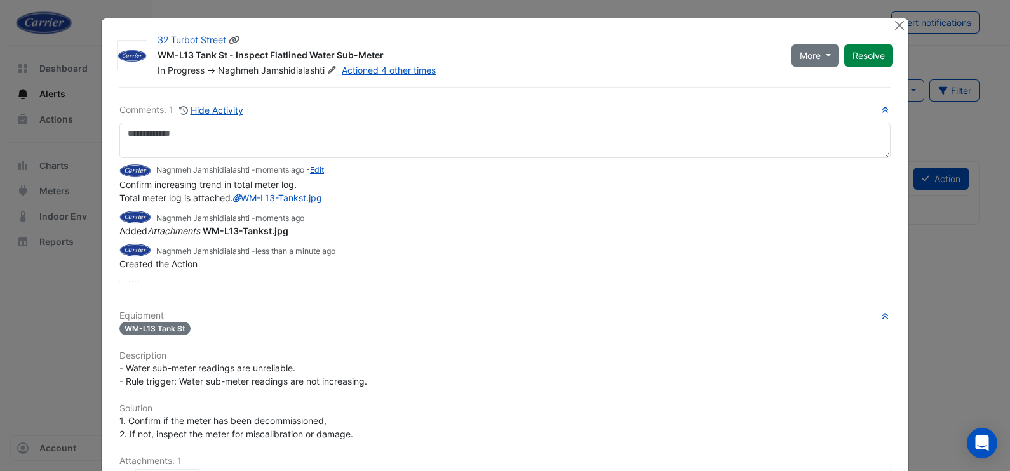
drag, startPoint x: 151, startPoint y: 57, endPoint x: 380, endPoint y: 53, distance: 229.4
click at [380, 53] on div "WM-L13 Tank St - Inspect Flatlined Water Sub-Meter" at bounding box center [467, 56] width 619 height 15
copy div "WM-L13 Tank St - Inspect Flatlined Water Sub-Meter"
click at [261, 93] on div "Comments: 1 Hide Activity Naghmeh Jamshidialashti - moments ago - Edit Confirm …" at bounding box center [505, 381] width 787 height 589
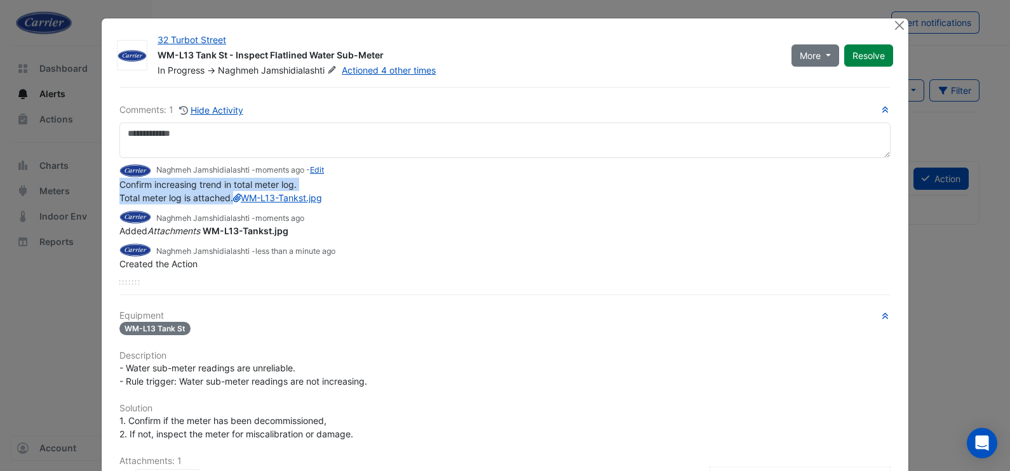
drag, startPoint x: 111, startPoint y: 178, endPoint x: 230, endPoint y: 198, distance: 121.0
click at [230, 198] on div "Comments: 1 Hide Activity Naghmeh Jamshidialashti - moments ago - Edit Confirm …" at bounding box center [505, 381] width 787 height 589
copy span "Confirm increasing trend in total meter log. Total meter log is attached."
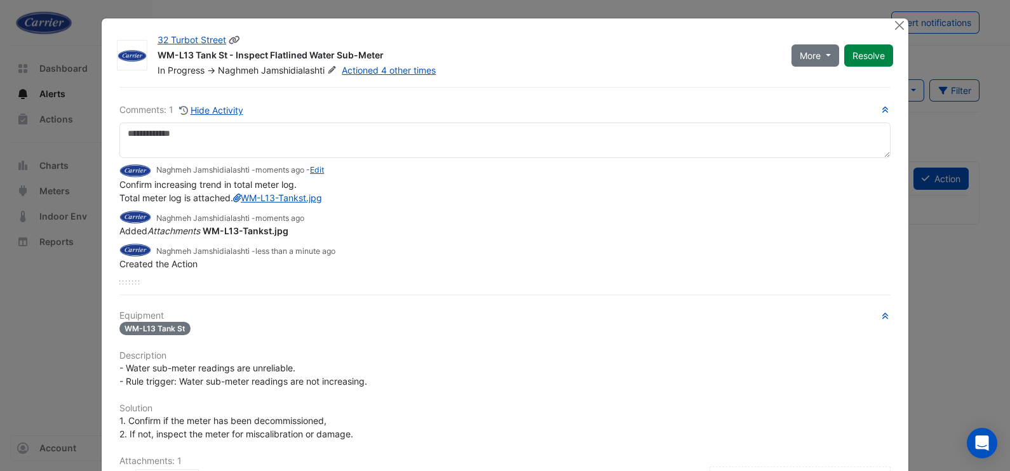
drag, startPoint x: 484, startPoint y: 68, endPoint x: 461, endPoint y: 82, distance: 27.3
click at [484, 68] on div "In Progress -> Naghmeh Jamshidialashti Actioned 4 other times" at bounding box center [466, 70] width 621 height 13
drag, startPoint x: 811, startPoint y: 59, endPoint x: 816, endPoint y: 65, distance: 8.5
click at [813, 60] on span "More" at bounding box center [810, 55] width 21 height 13
click at [815, 100] on button "Not Doing" at bounding box center [836, 100] width 100 height 18
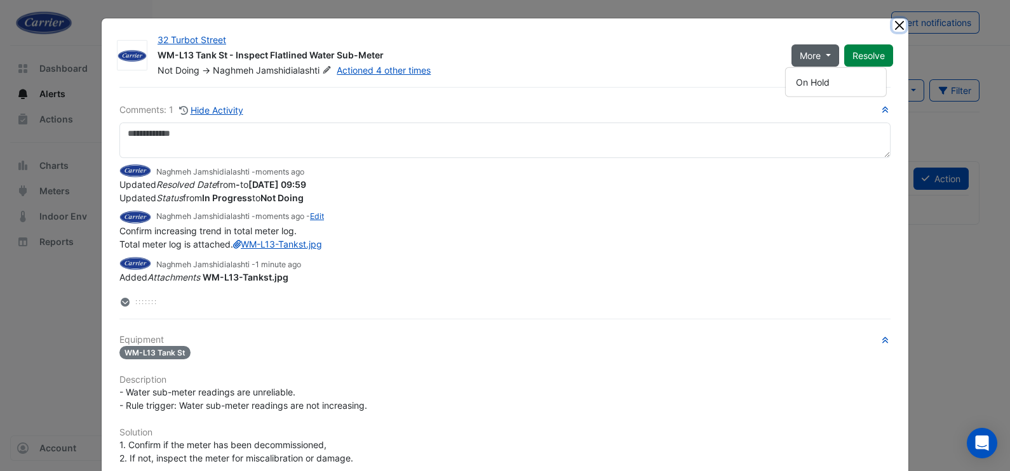
click at [893, 27] on button "Close" at bounding box center [899, 24] width 13 height 13
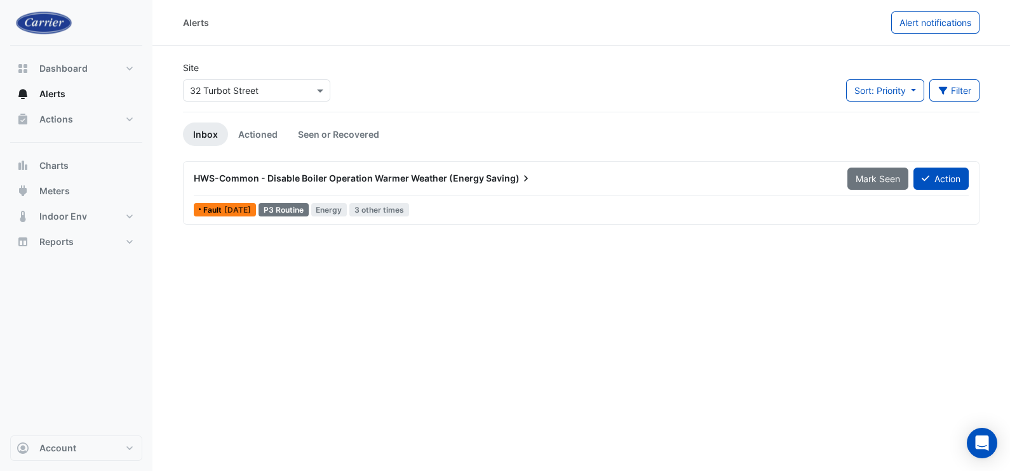
click at [267, 183] on span "HWS-Common - Disable Boiler Operation Warmer Weather (Energy" at bounding box center [339, 178] width 290 height 11
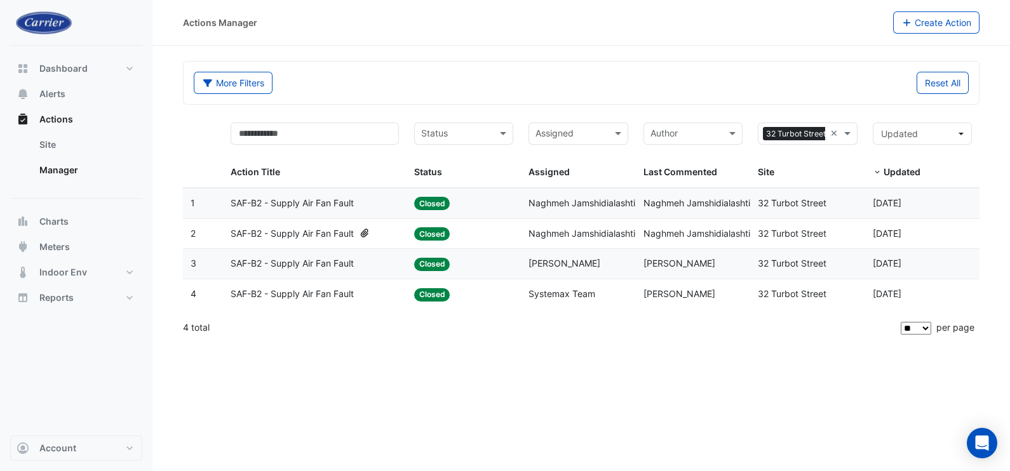
click at [337, 263] on span "SAF-B2 - Supply Air Fan Fault" at bounding box center [292, 264] width 123 height 15
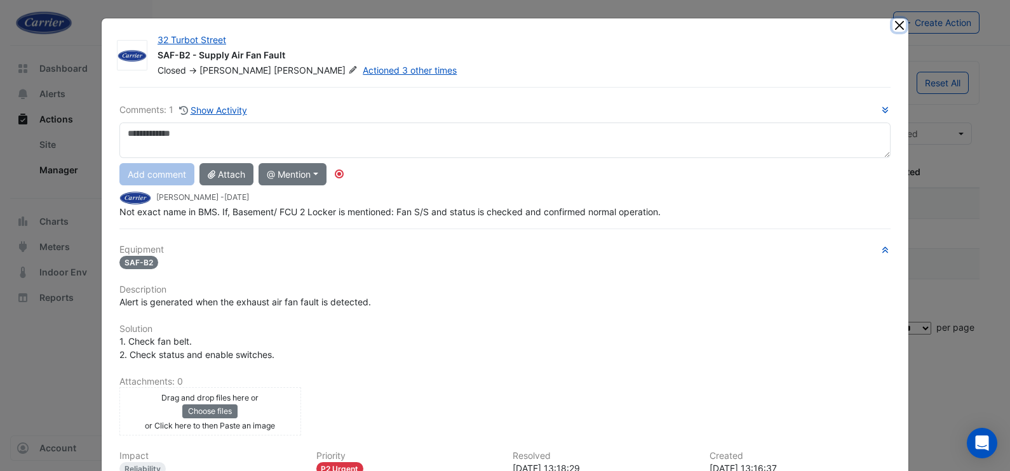
click at [893, 29] on button "Close" at bounding box center [899, 24] width 13 height 13
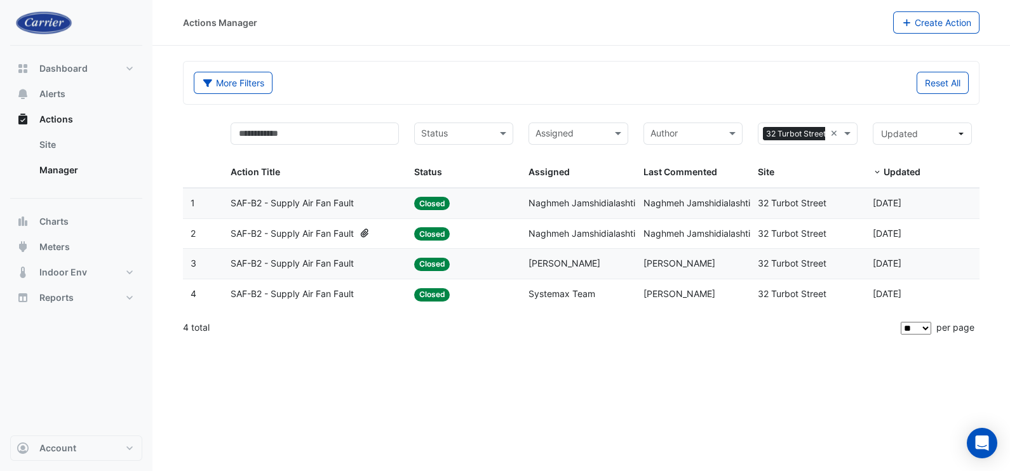
click at [327, 207] on span "SAF-B2 - Supply Air Fan Fault" at bounding box center [292, 203] width 123 height 15
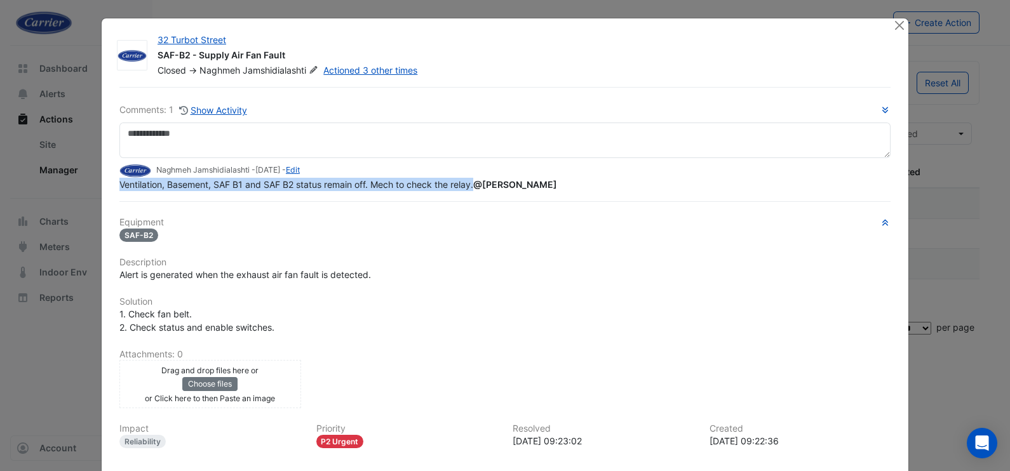
drag, startPoint x: 114, startPoint y: 213, endPoint x: 470, endPoint y: 187, distance: 357.4
click at [470, 187] on span "Ventilation, Basement, SAF B1 and SAF B2 status remain off. Mech to check the r…" at bounding box center [339, 184] width 440 height 11
copy span "Ventilation, Basement, SAF B1 and SAF B2 status remain off. Mech to check the r…"
click at [893, 25] on button "Close" at bounding box center [899, 24] width 13 height 13
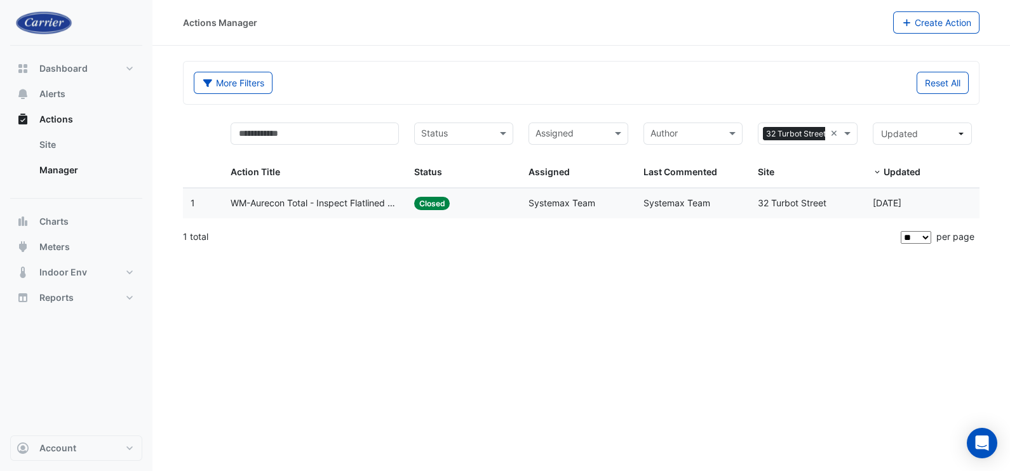
click at [299, 203] on span "WM-Aurecon Total - Inspect Flatlined Water Sub-Meter" at bounding box center [315, 203] width 168 height 15
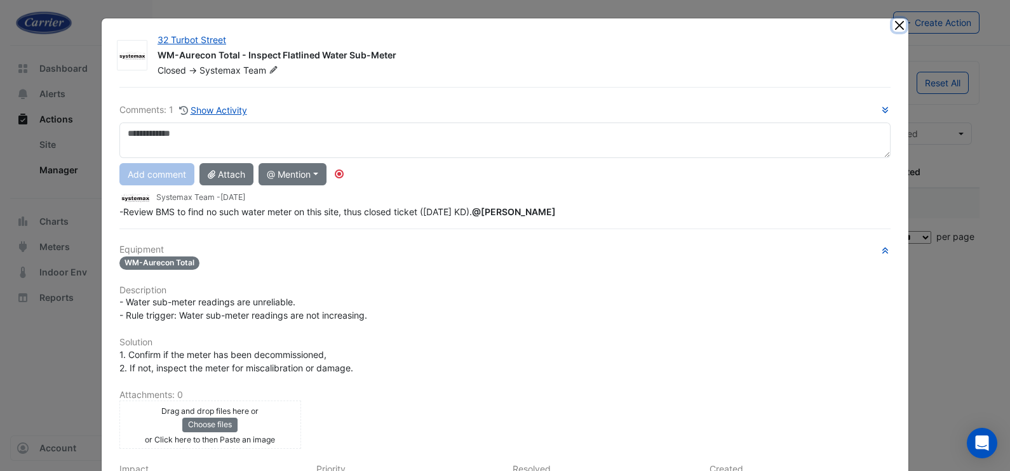
click at [893, 25] on button "Close" at bounding box center [899, 24] width 13 height 13
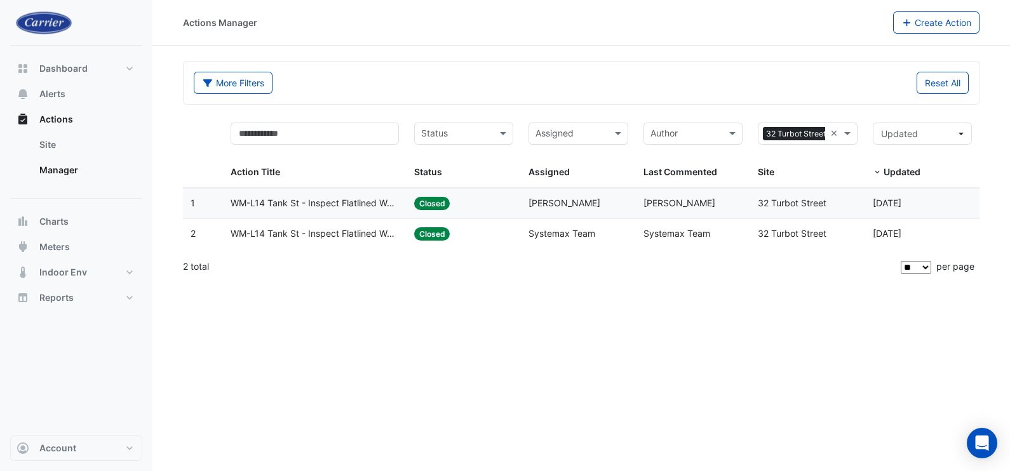
click at [359, 205] on span "WM-L14 Tank St - Inspect Flatlined Water Sub-Meter" at bounding box center [315, 203] width 168 height 15
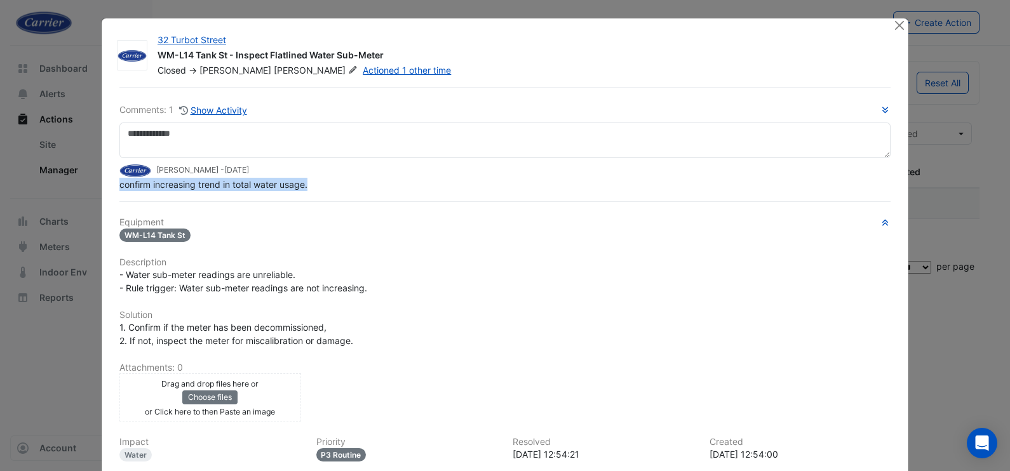
drag, startPoint x: 308, startPoint y: 212, endPoint x: 101, endPoint y: 186, distance: 208.7
click at [102, 186] on div "32 Turbot Street WM-L14 Tank St - Inspect Flatlined Water Sub-Meter Closed -> […" at bounding box center [505, 301] width 807 height 567
copy span "confirm increasing trend in total water usage."
click at [540, 276] on div "- Water sub-meter readings are unreliable. - Rule trigger: Water sub-meter read…" at bounding box center [504, 281] width 771 height 27
click at [893, 27] on button "Close" at bounding box center [899, 24] width 13 height 13
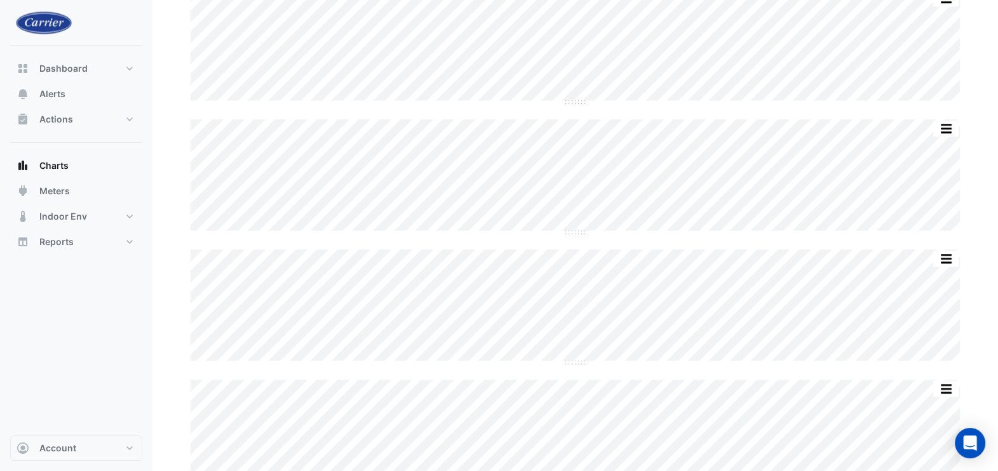
scroll to position [1591, 0]
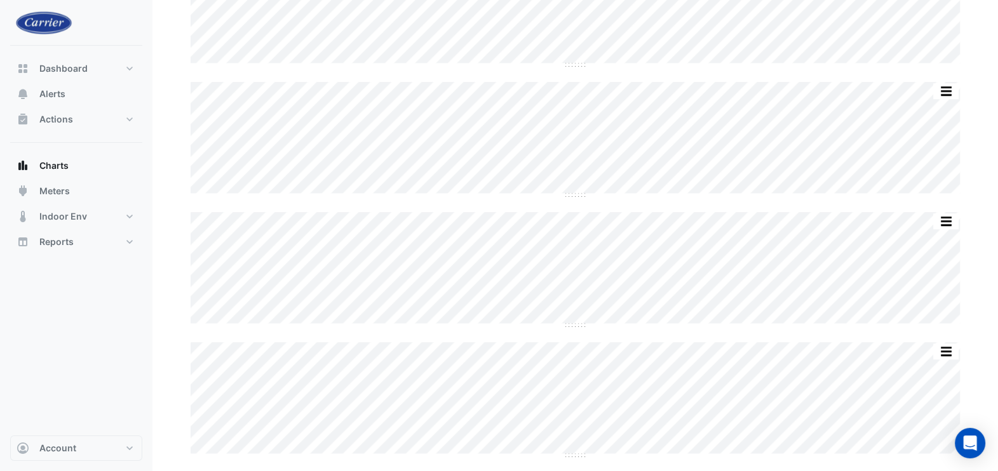
scroll to position [1591, 0]
